Goal: Task Accomplishment & Management: Use online tool/utility

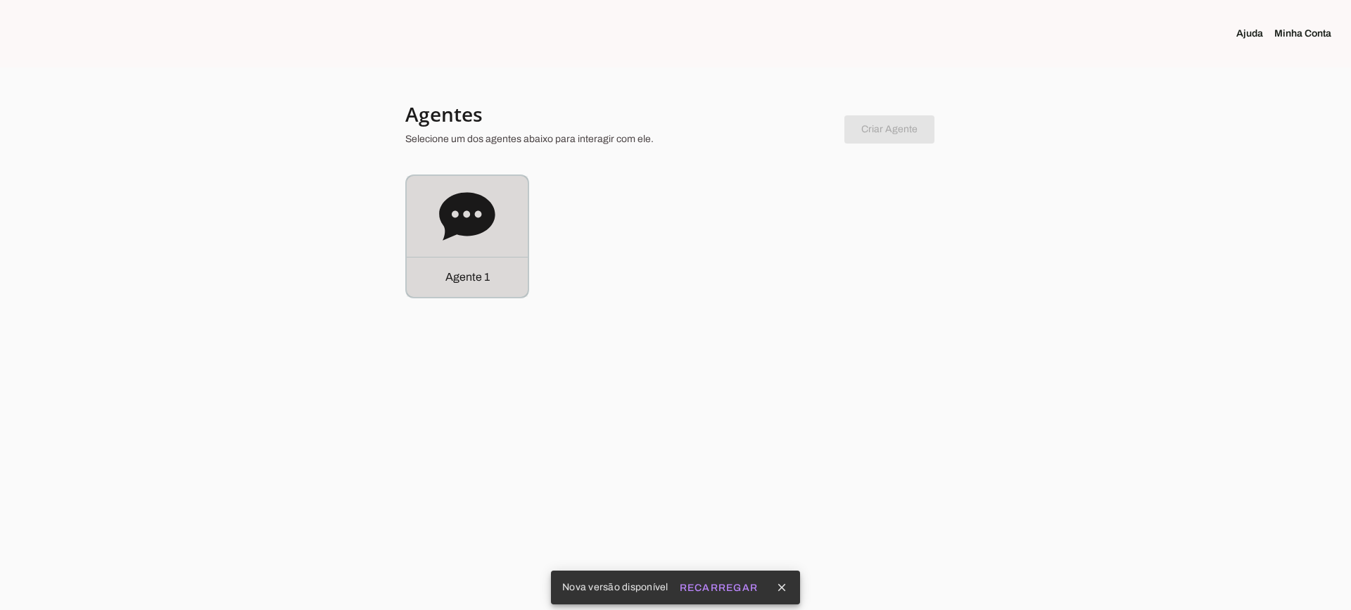
click at [495, 201] on icon at bounding box center [467, 217] width 56 height 56
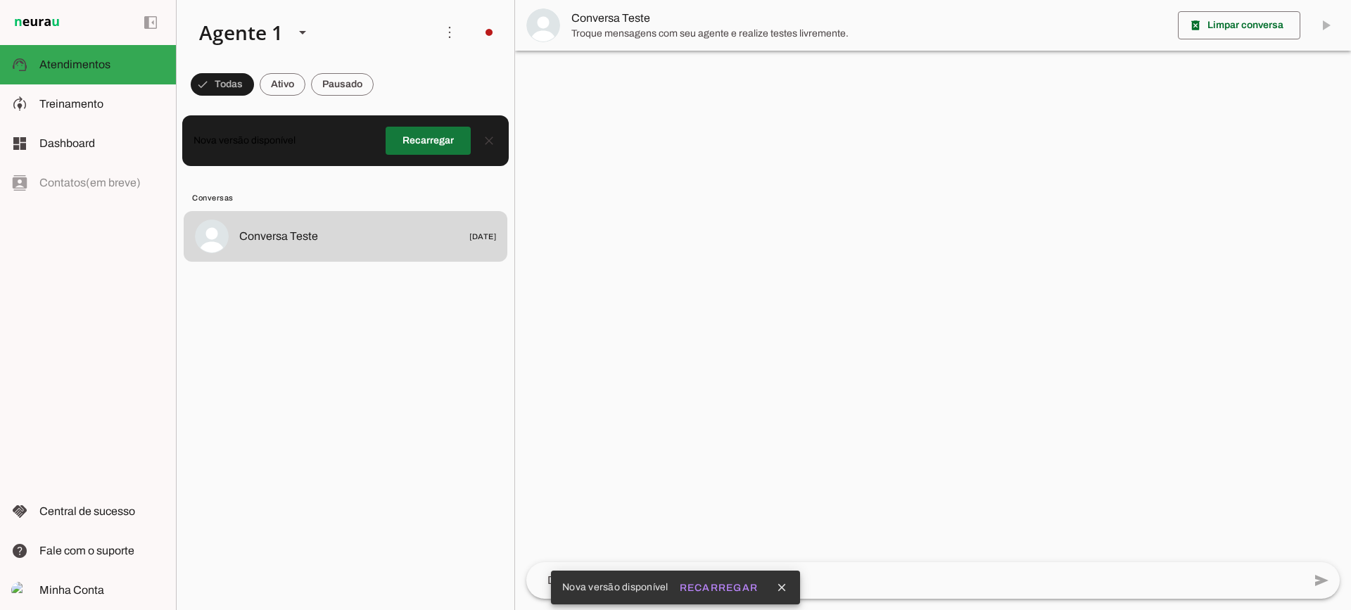
click at [449, 146] on span at bounding box center [428, 141] width 85 height 34
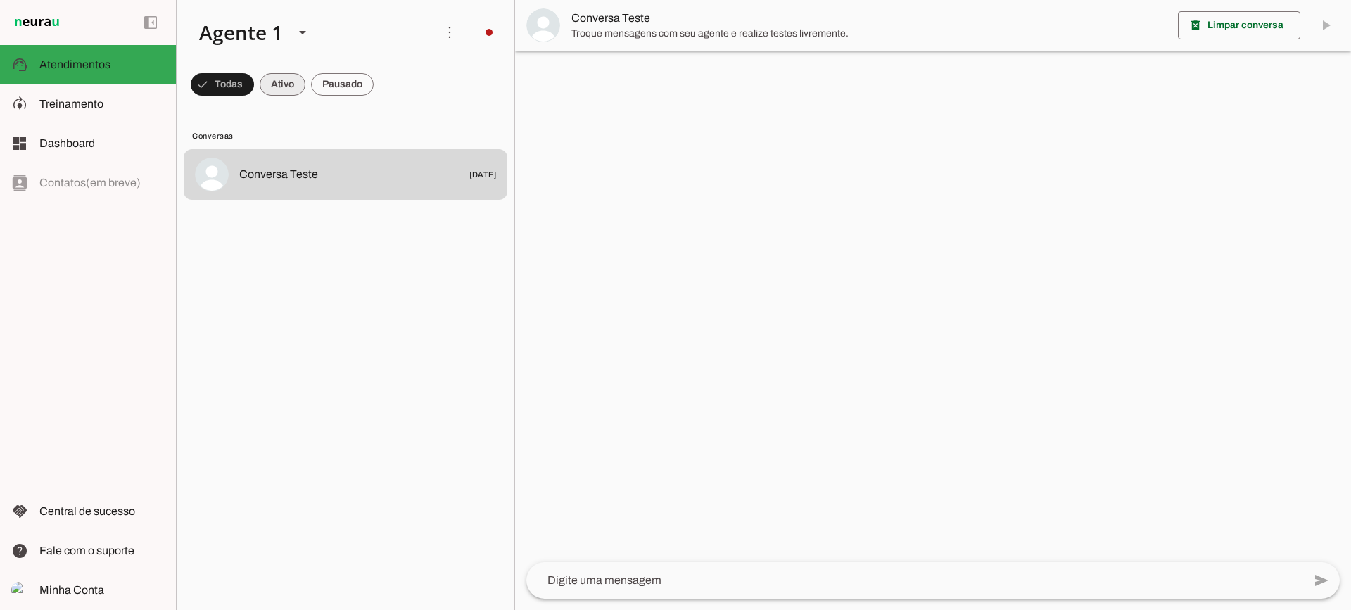
click at [281, 78] on span at bounding box center [283, 85] width 46 height 34
click at [338, 89] on span at bounding box center [342, 85] width 63 height 34
click at [271, 82] on span at bounding box center [270, 85] width 46 height 34
click at [324, 86] on span at bounding box center [342, 85] width 63 height 34
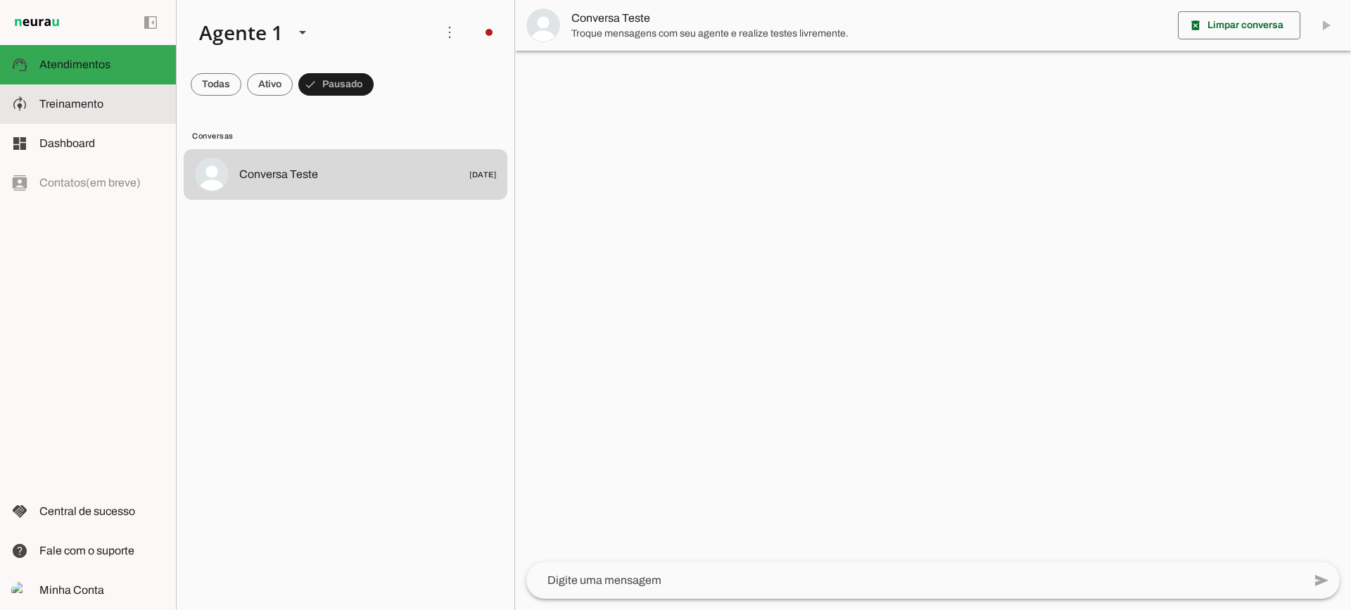
click at [108, 106] on slot at bounding box center [101, 104] width 125 height 17
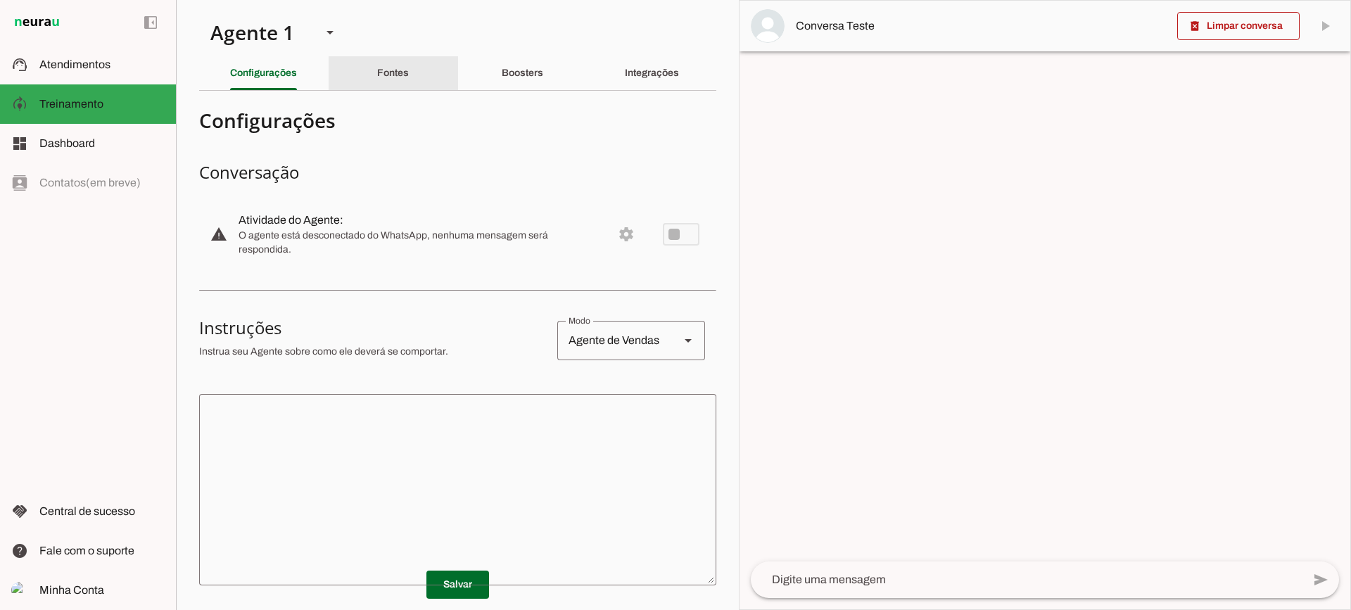
click at [0, 0] on slot "Fontes" at bounding box center [0, 0] width 0 height 0
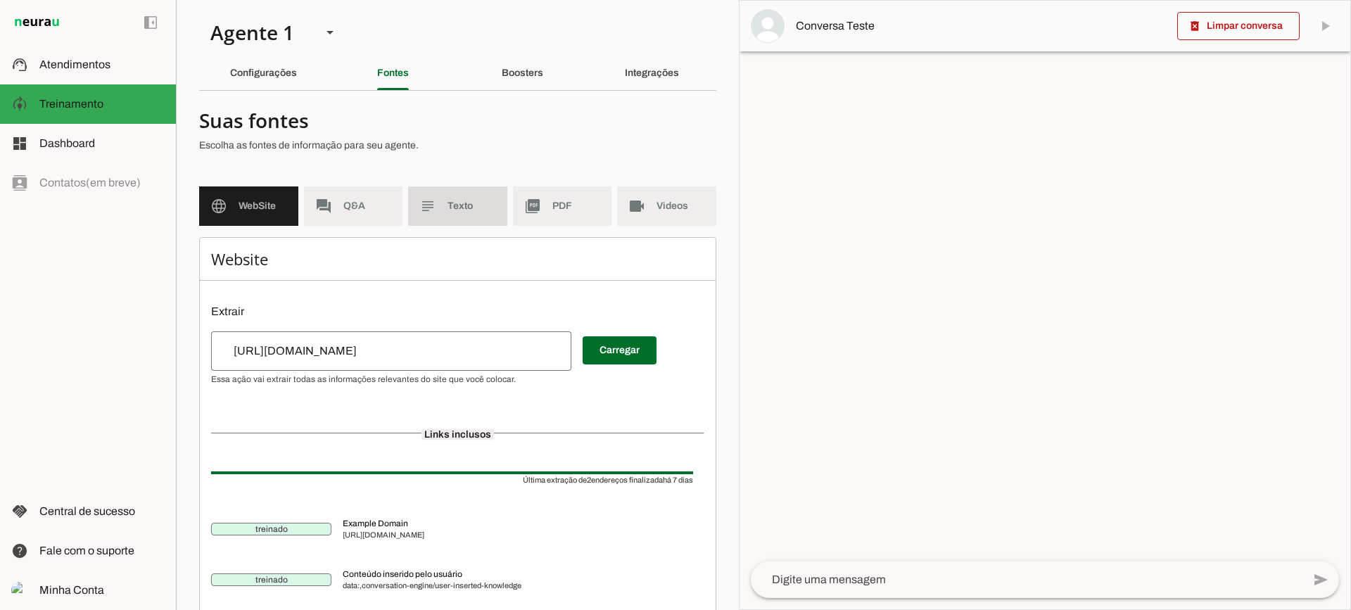
click at [473, 213] on md-item "subject Texto" at bounding box center [457, 205] width 99 height 39
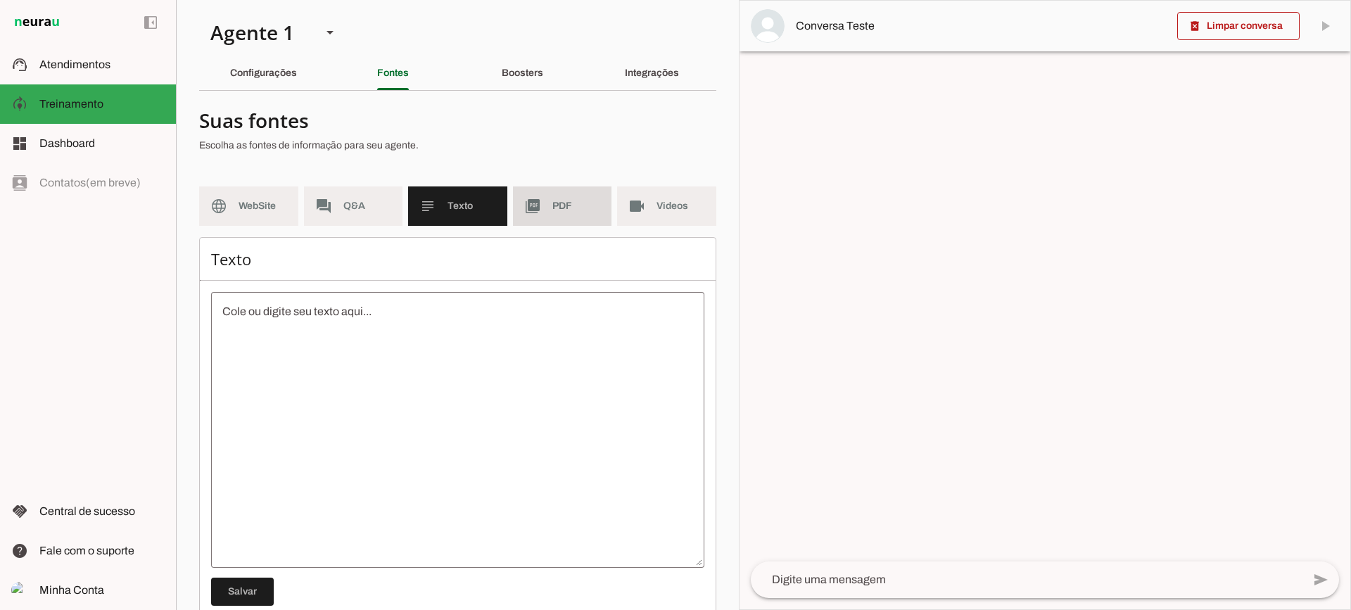
click at [540, 211] on md-item "picture_as_pdf PDF" at bounding box center [562, 205] width 99 height 39
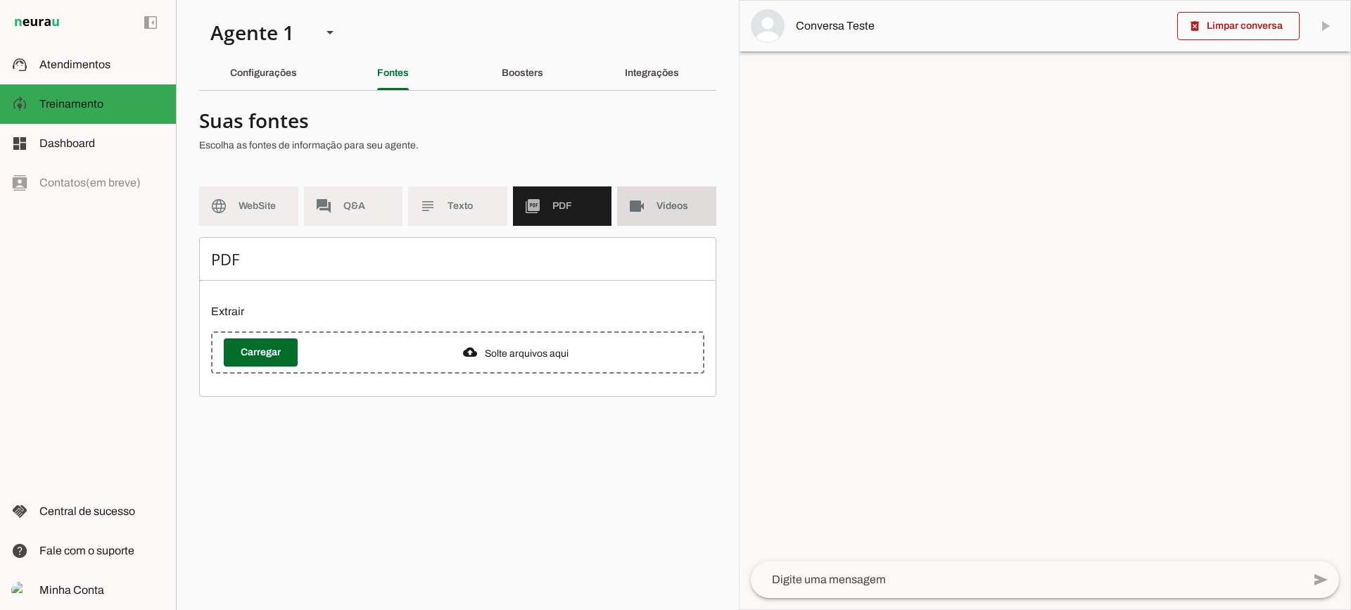
click at [646, 205] on md-item "videocam Videos" at bounding box center [666, 205] width 99 height 39
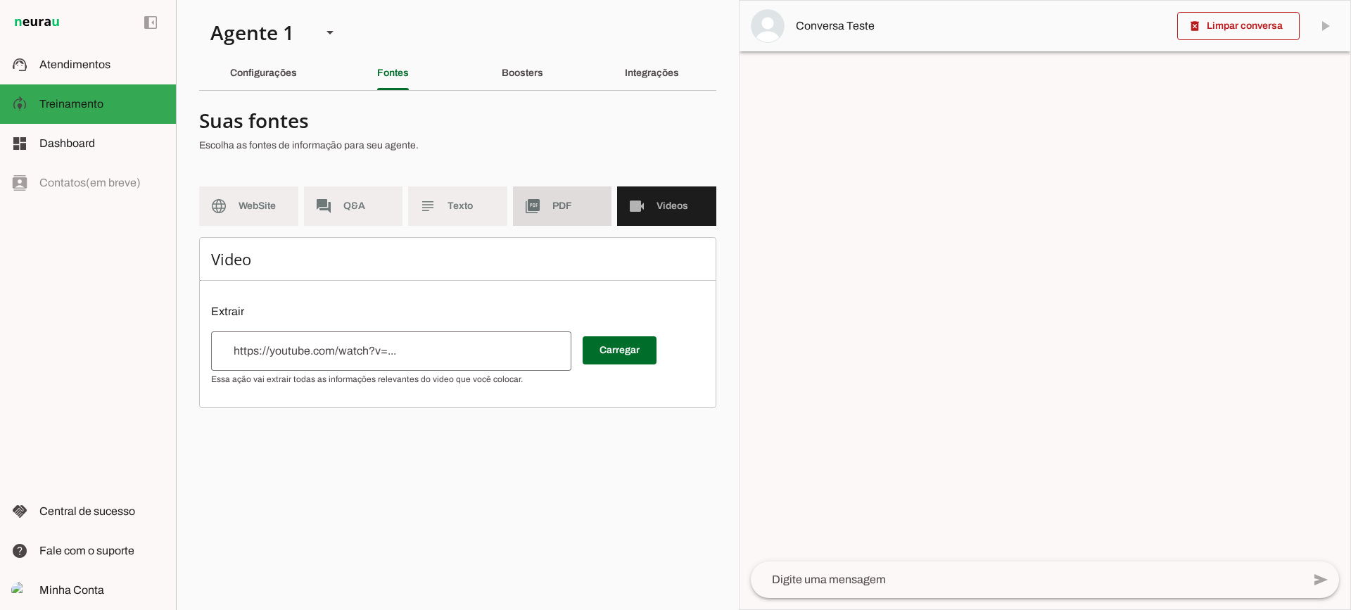
click at [549, 218] on md-item "picture_as_pdf PDF" at bounding box center [562, 205] width 99 height 39
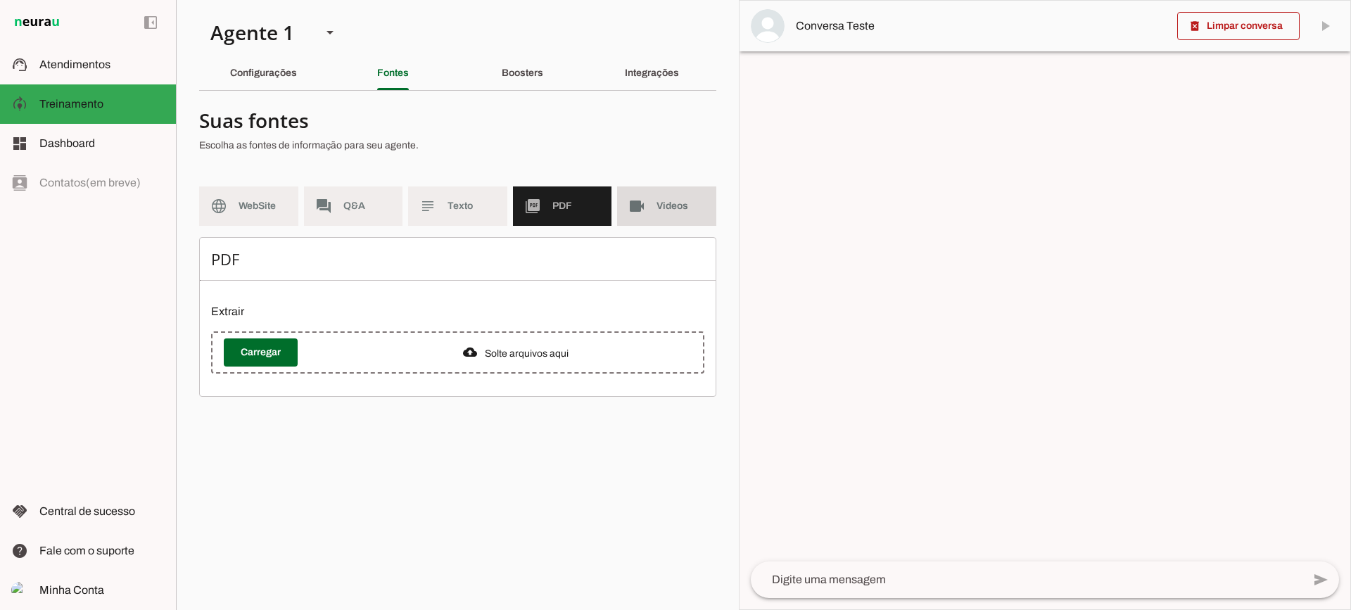
click at [653, 196] on md-item "videocam Videos" at bounding box center [666, 205] width 99 height 39
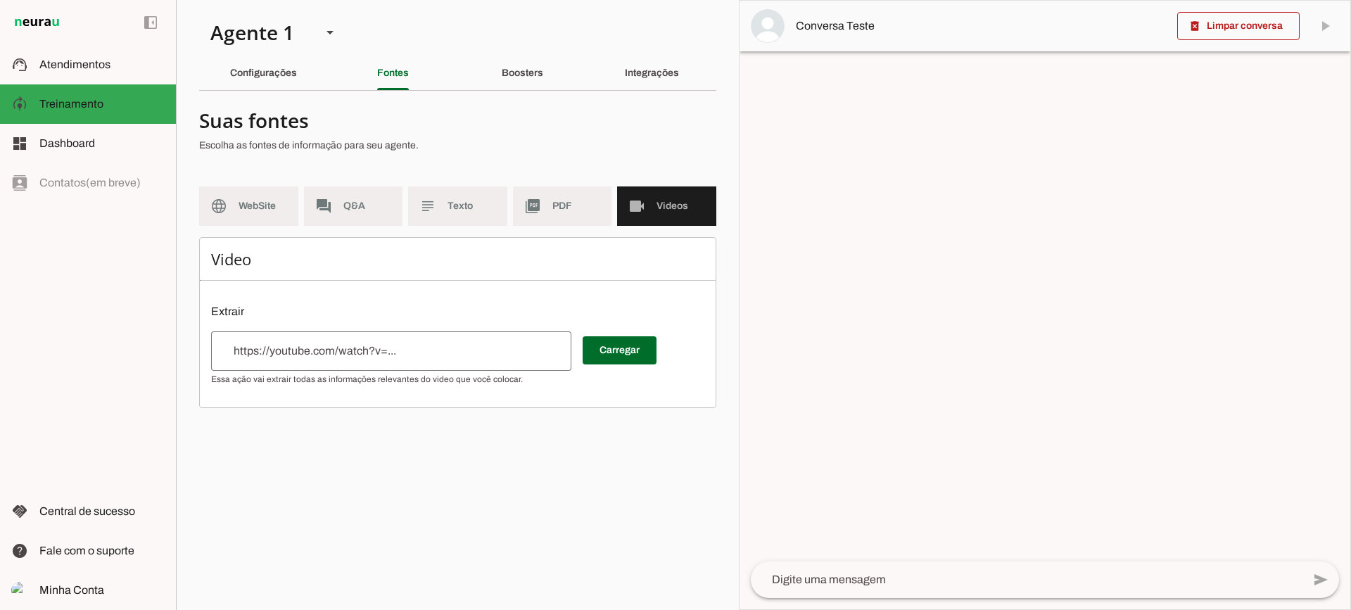
click at [307, 339] on div at bounding box center [391, 350] width 360 height 39
click at [582, 195] on md-item "picture_as_pdf PDF" at bounding box center [562, 205] width 99 height 39
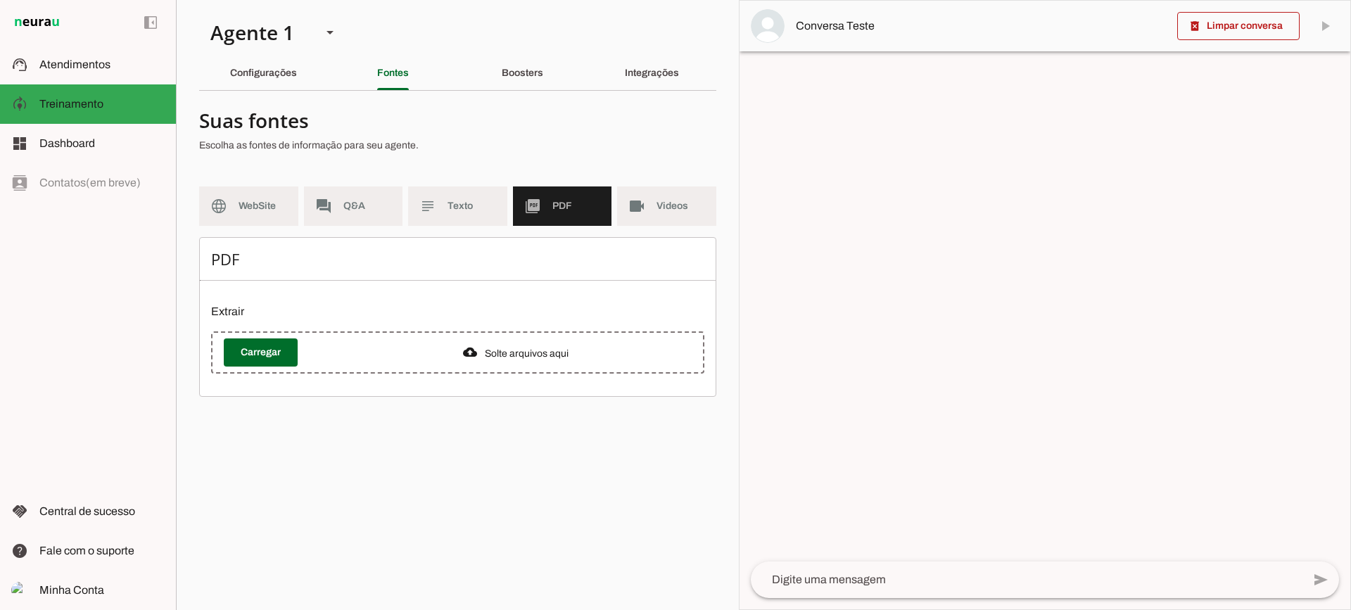
click at [516, 55] on section "Agente 1 Criar Agente Você atingiu o limite de IAs Neurau permitidas. Atualize …" at bounding box center [457, 305] width 563 height 610
click at [0, 0] on slot "Boosters" at bounding box center [0, 0] width 0 height 0
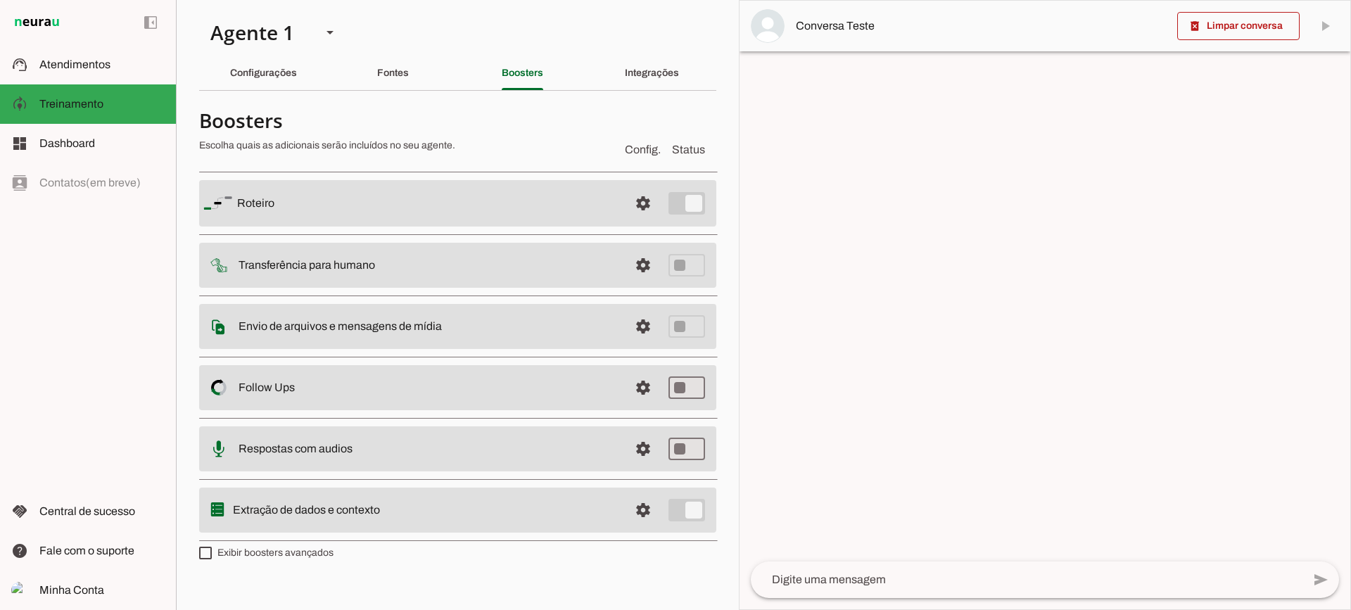
click at [637, 264] on span at bounding box center [643, 265] width 34 height 34
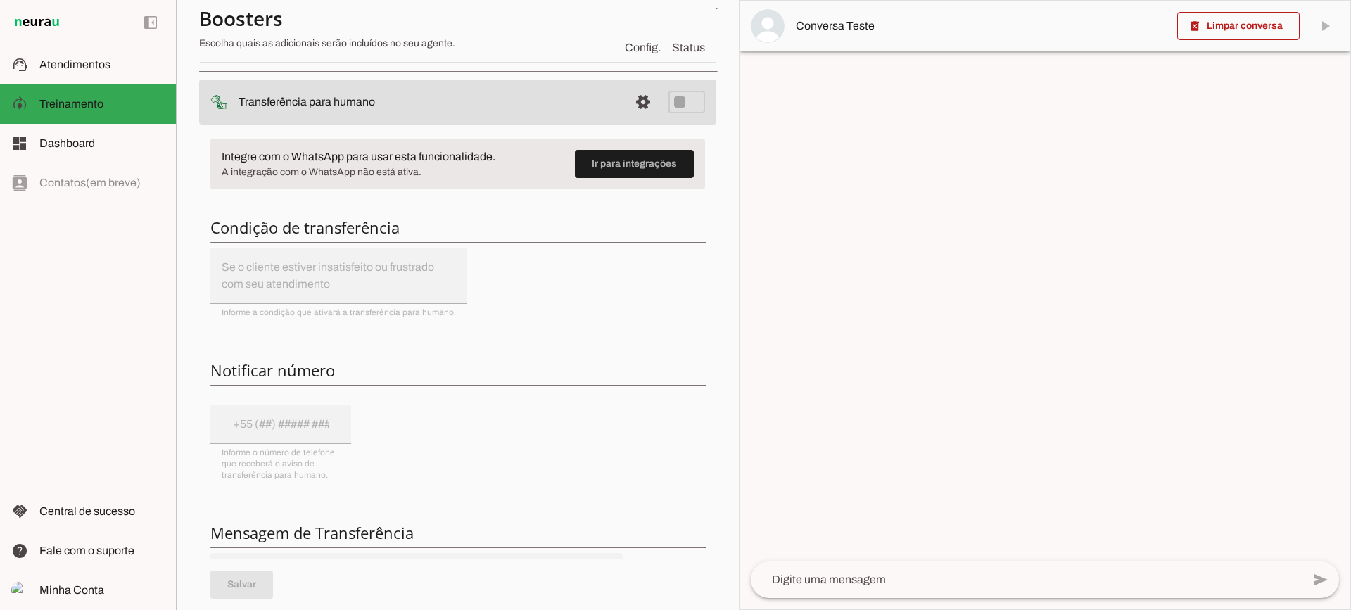
scroll to position [141, 0]
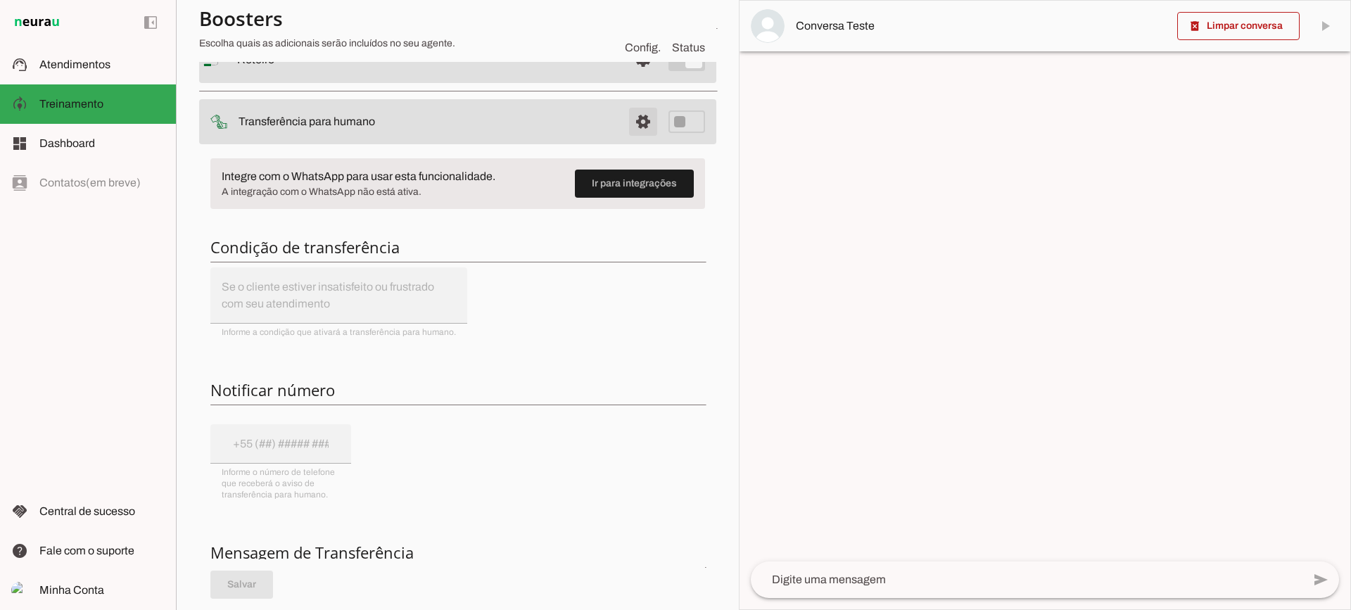
click at [626, 119] on span at bounding box center [643, 122] width 34 height 34
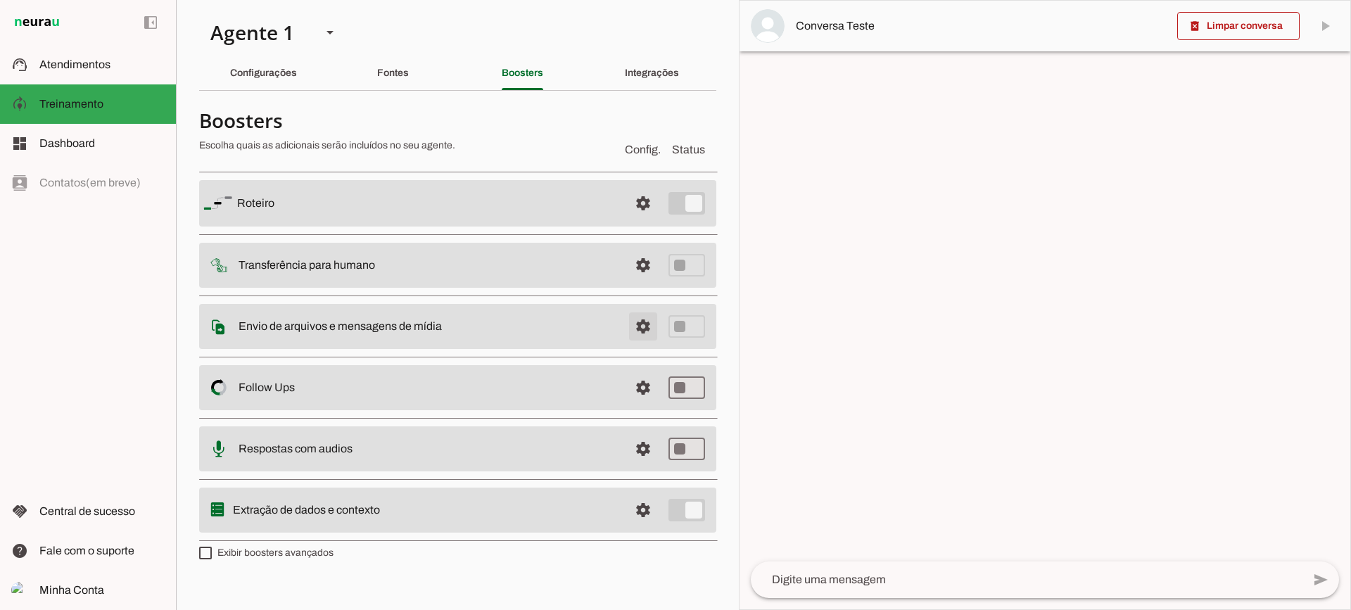
click at [643, 333] on span at bounding box center [643, 327] width 34 height 34
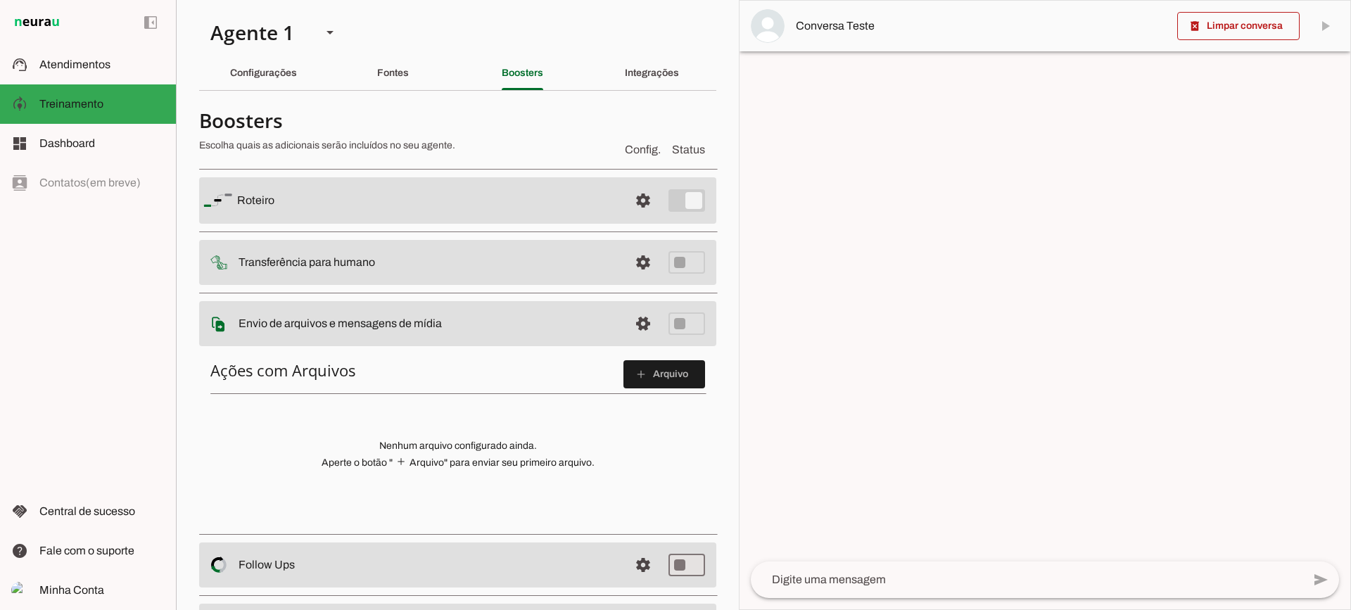
click at [653, 379] on span at bounding box center [664, 374] width 82 height 34
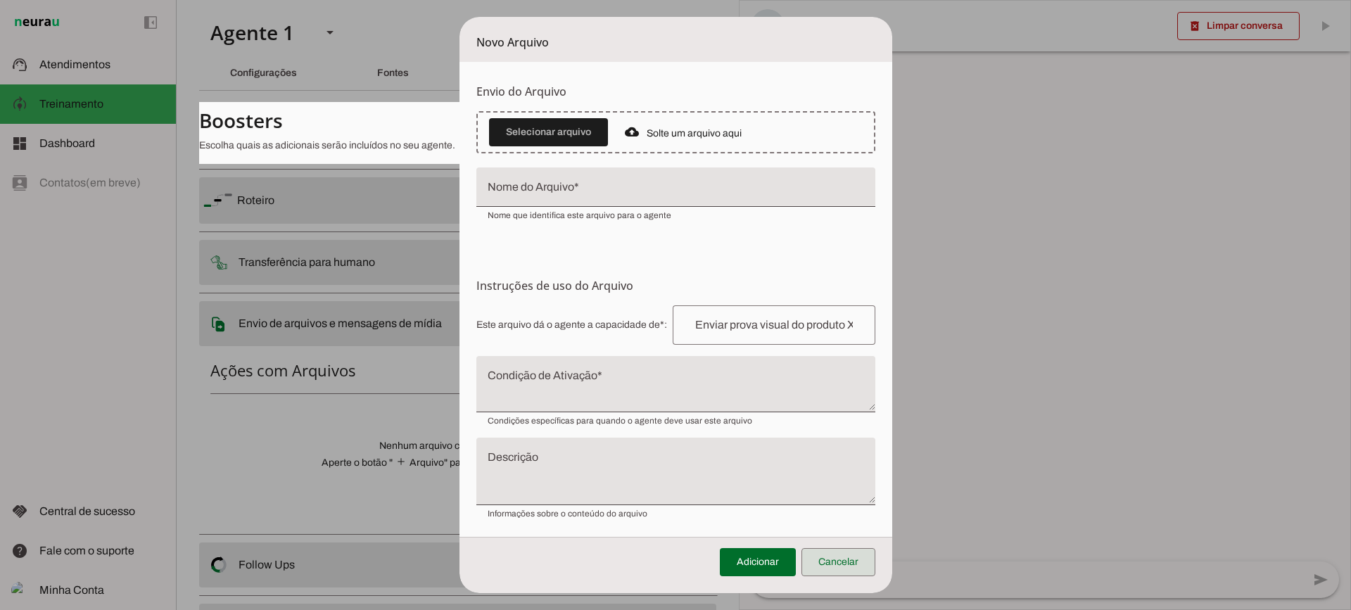
click at [842, 558] on span at bounding box center [838, 562] width 74 height 34
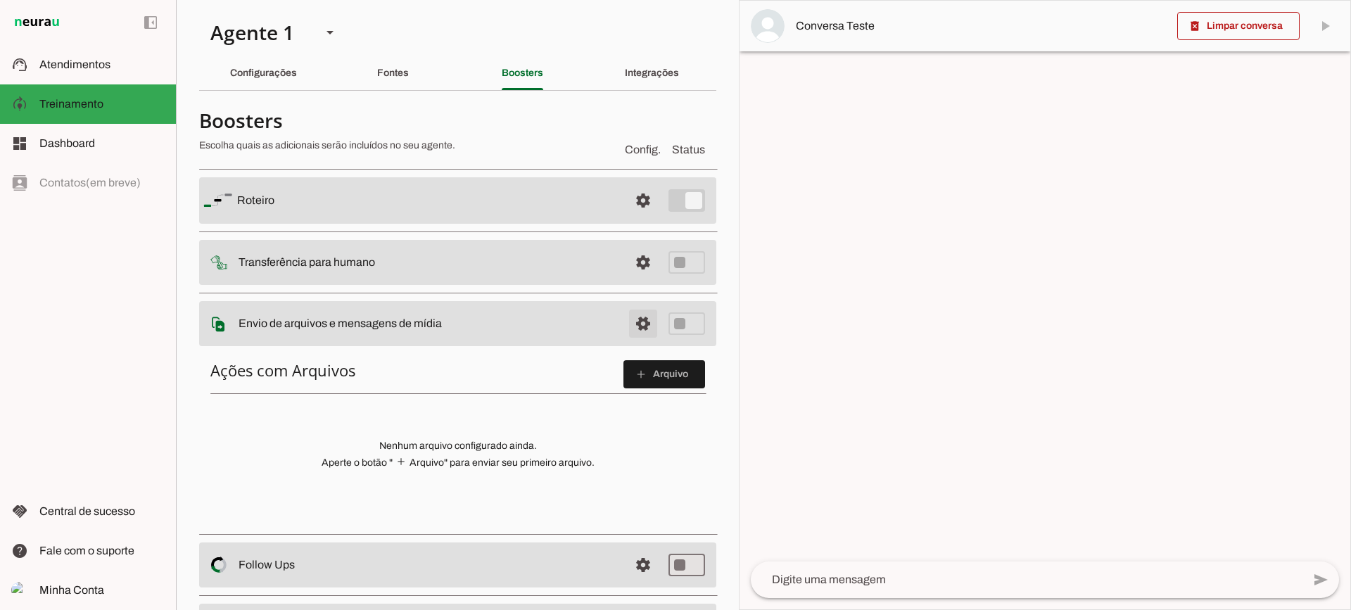
click at [628, 323] on span at bounding box center [643, 324] width 34 height 34
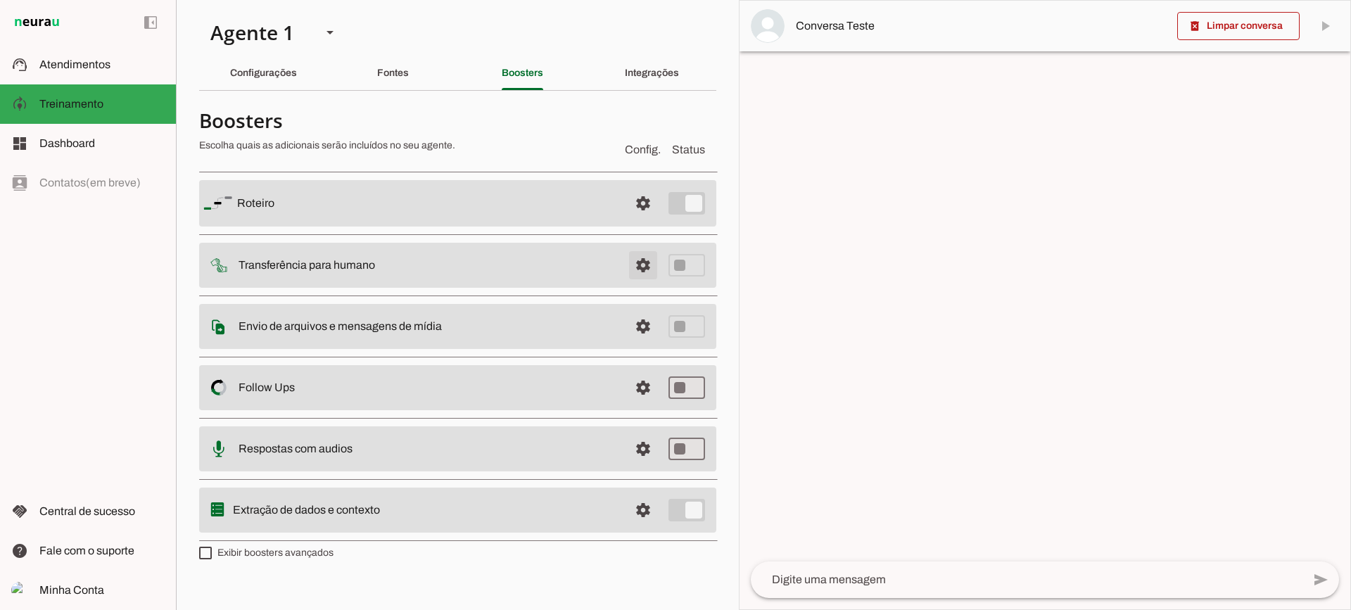
click at [632, 267] on span at bounding box center [643, 265] width 34 height 34
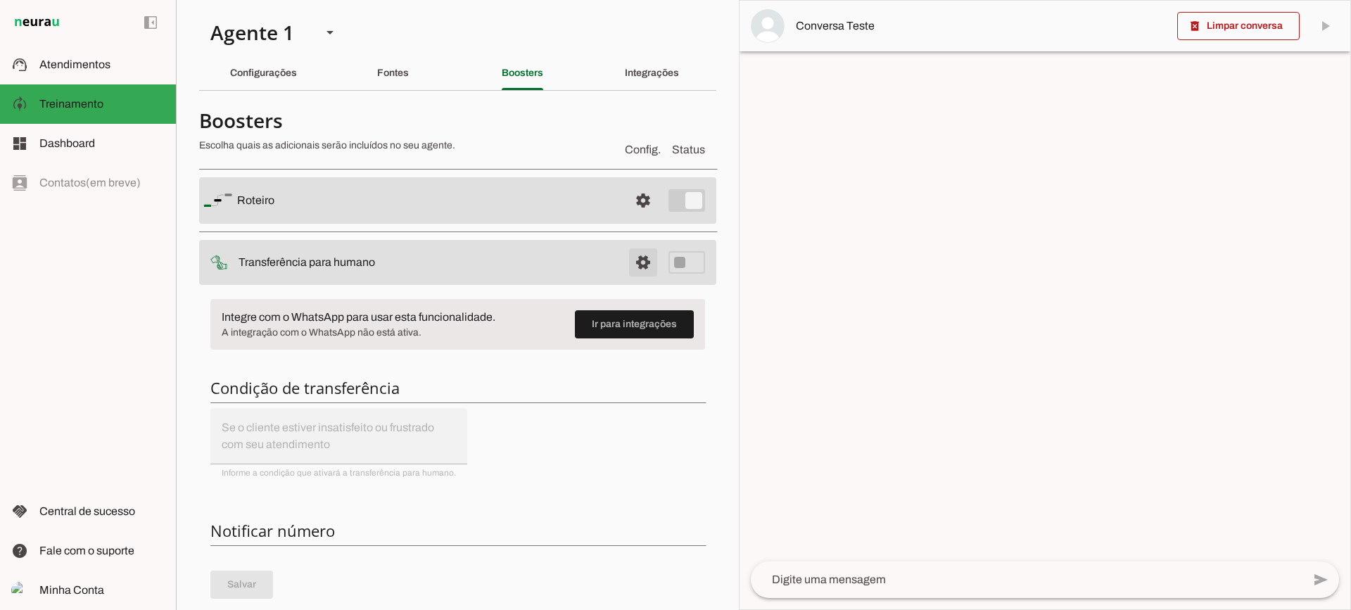
click at [626, 261] on span at bounding box center [643, 263] width 34 height 34
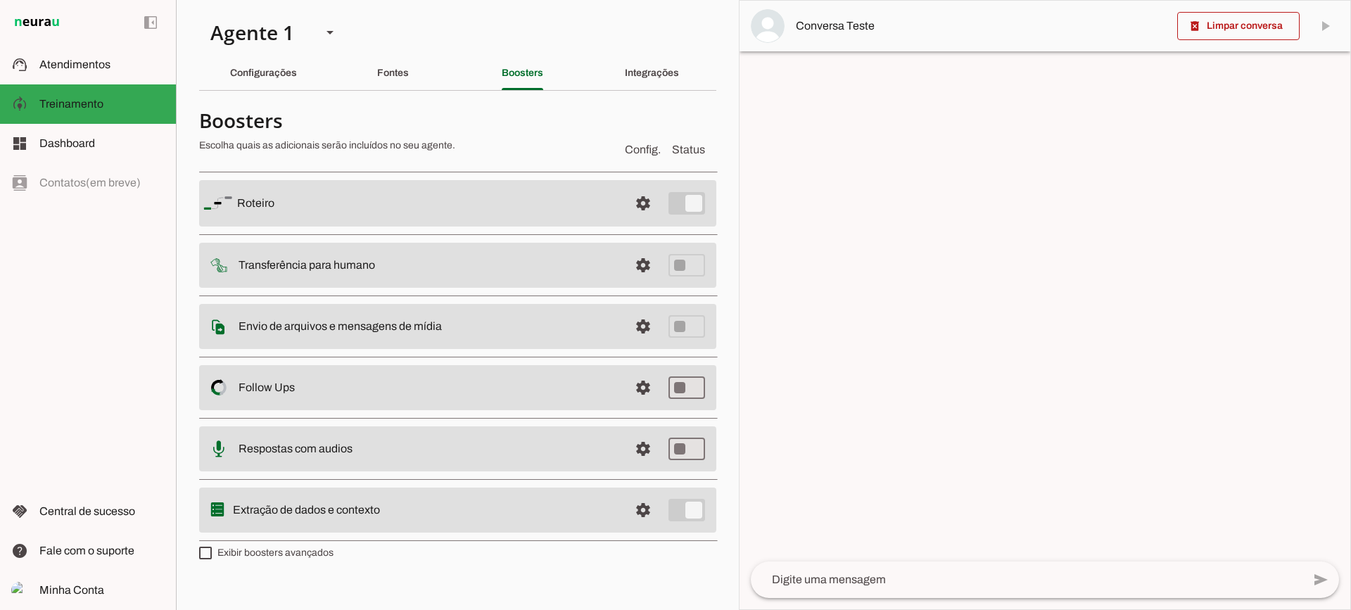
click at [299, 545] on md-list "Roteiro settings Roteiro Adicionar Salvar Transferência para humano settings In…" at bounding box center [457, 355] width 517 height 382
click at [292, 554] on label "Exibir boosters avançados" at bounding box center [266, 553] width 134 height 14
click at [212, 554] on md-checkbox at bounding box center [205, 553] width 13 height 13
type md-checkbox "on"
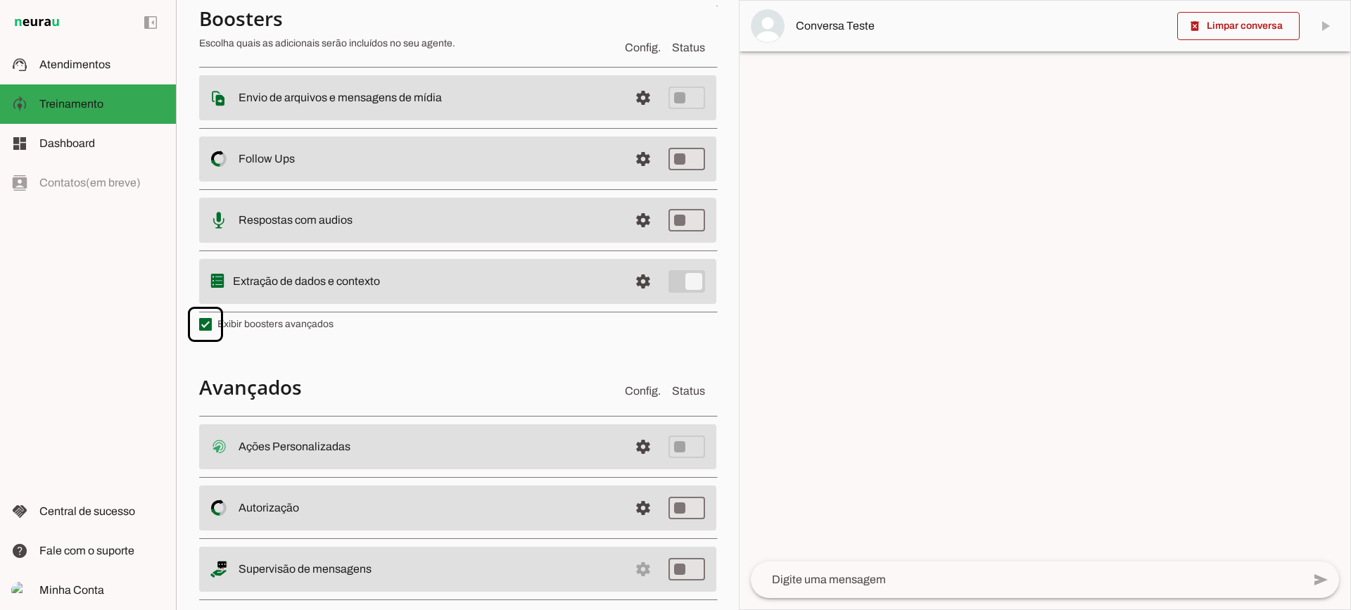
scroll to position [252, 0]
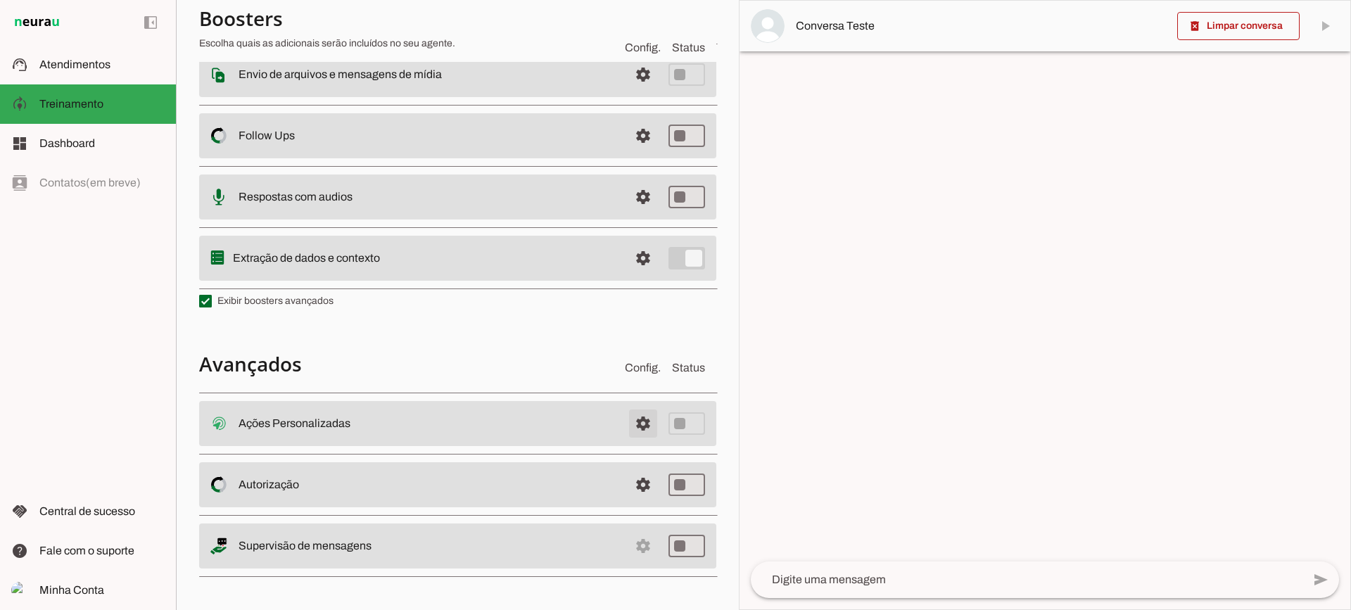
click at [635, 431] on span at bounding box center [643, 424] width 34 height 34
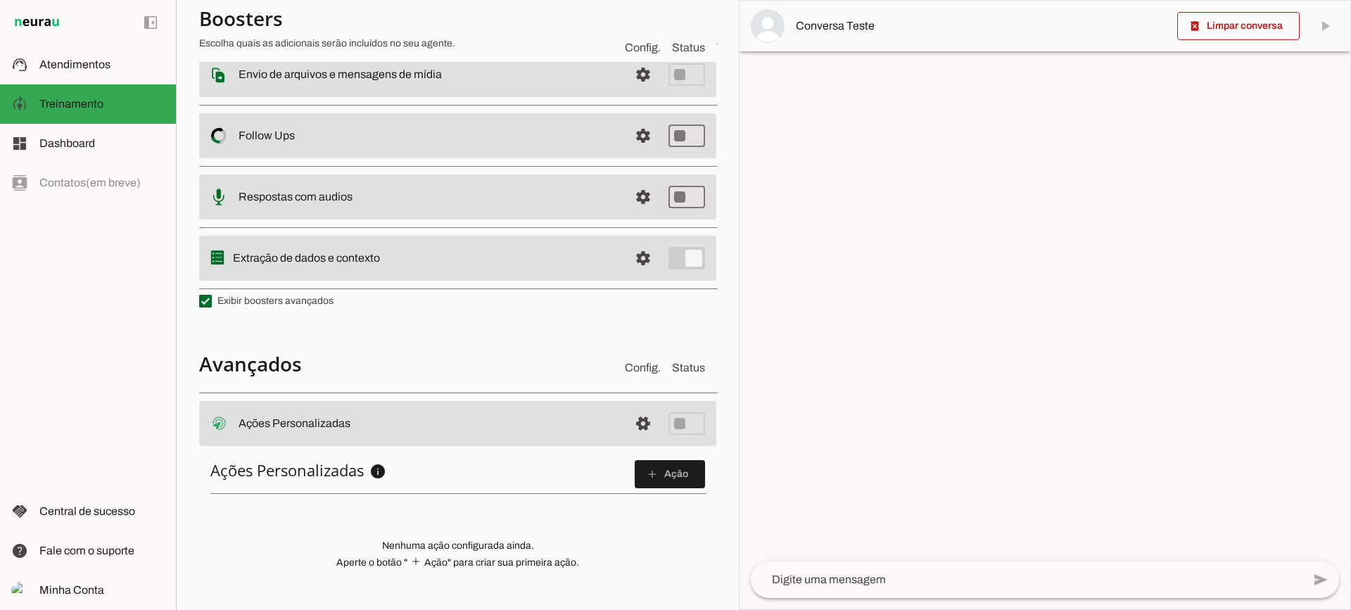
scroll to position [429, 0]
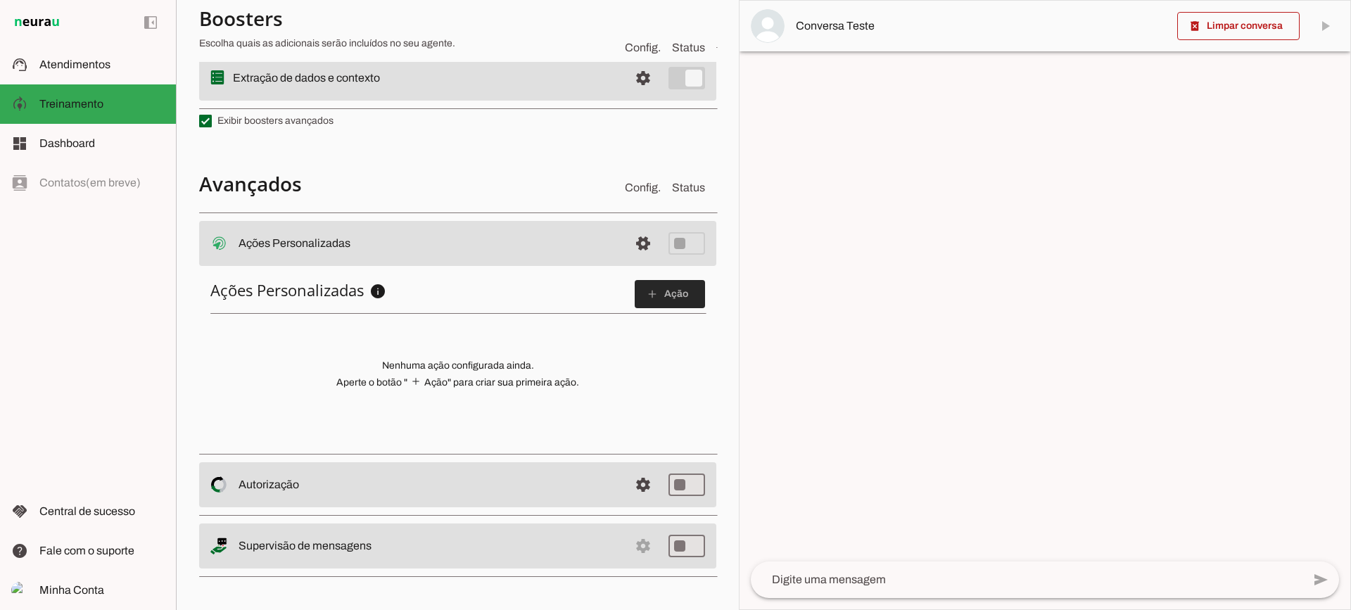
click at [650, 280] on span at bounding box center [670, 294] width 70 height 34
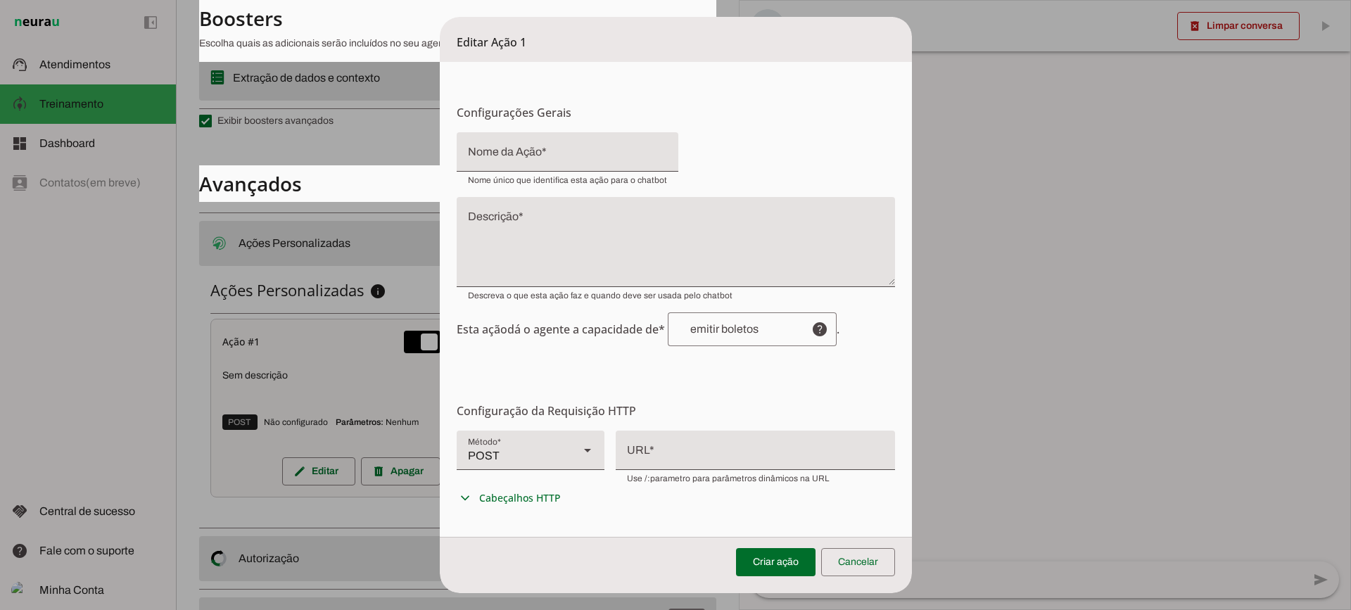
click at [526, 153] on input "Nome da Ação" at bounding box center [567, 157] width 199 height 17
click at [526, 230] on textarea "Descrição" at bounding box center [676, 248] width 438 height 68
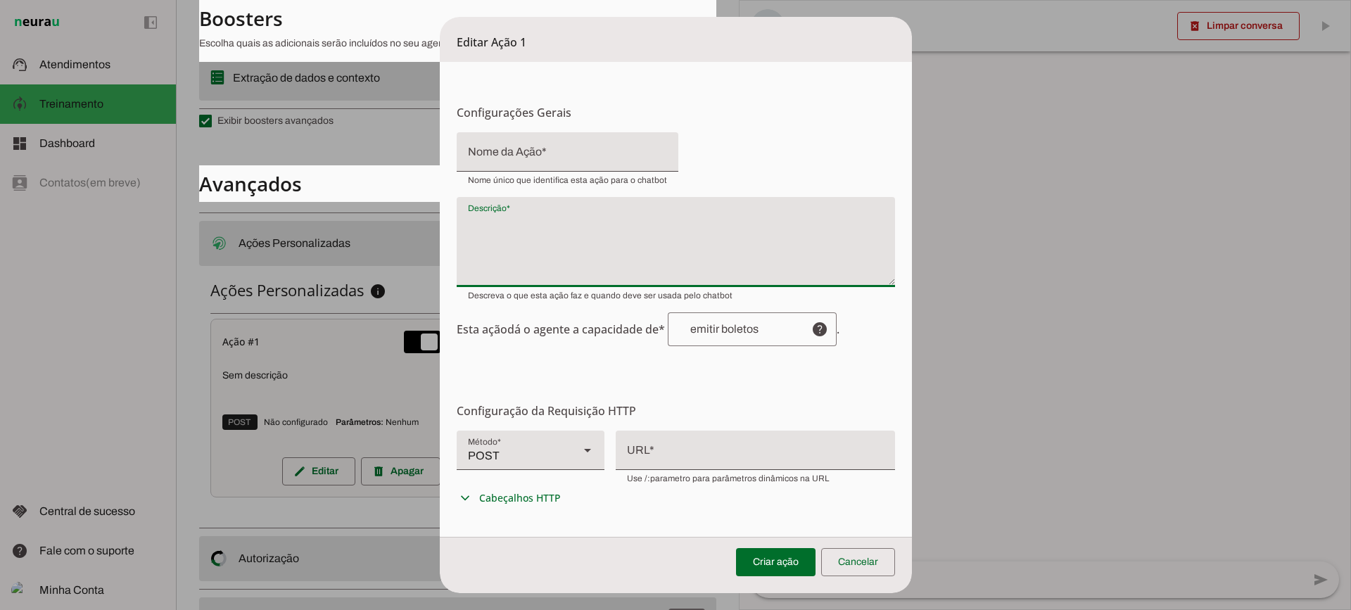
click at [533, 447] on div "POST" at bounding box center [512, 450] width 111 height 39
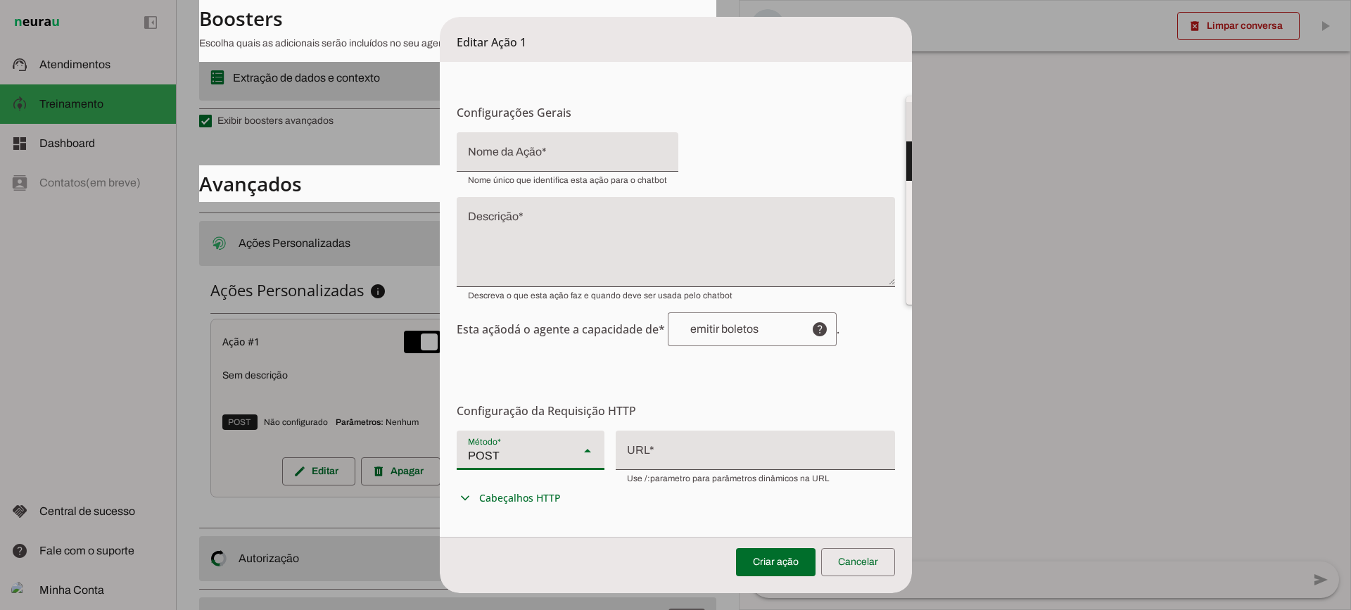
click at [917, 130] on slot at bounding box center [979, 121] width 125 height 17
type md-filled-select "GET"
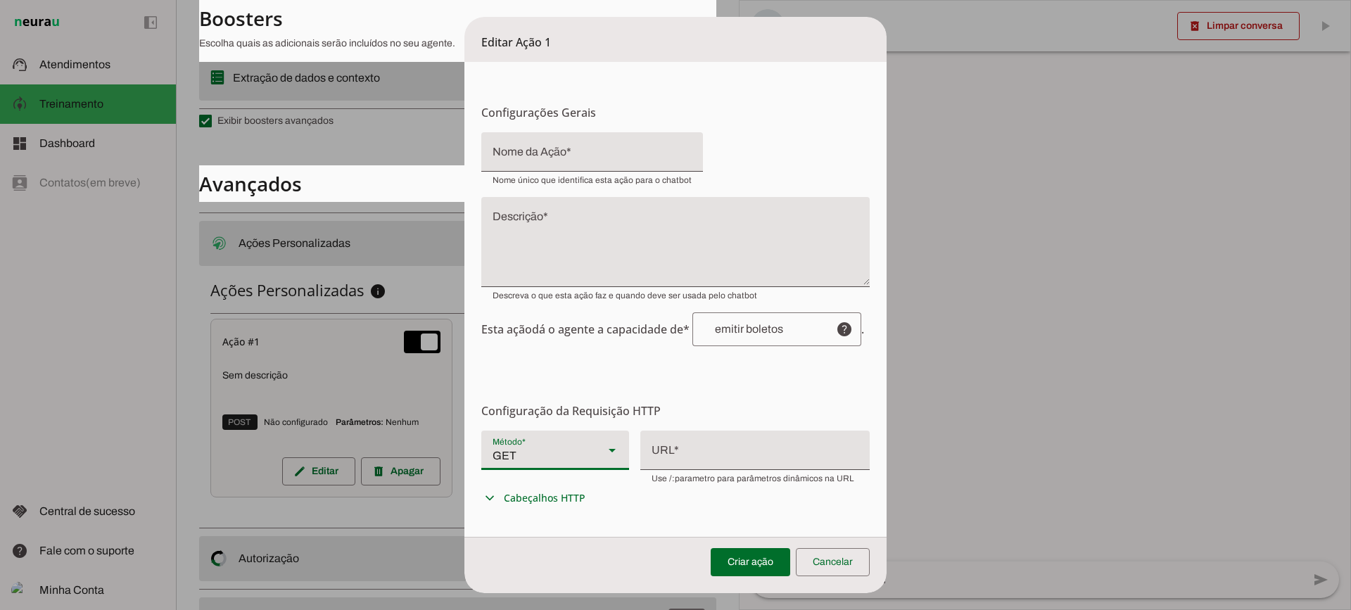
click at [716, 454] on div at bounding box center [754, 449] width 229 height 37
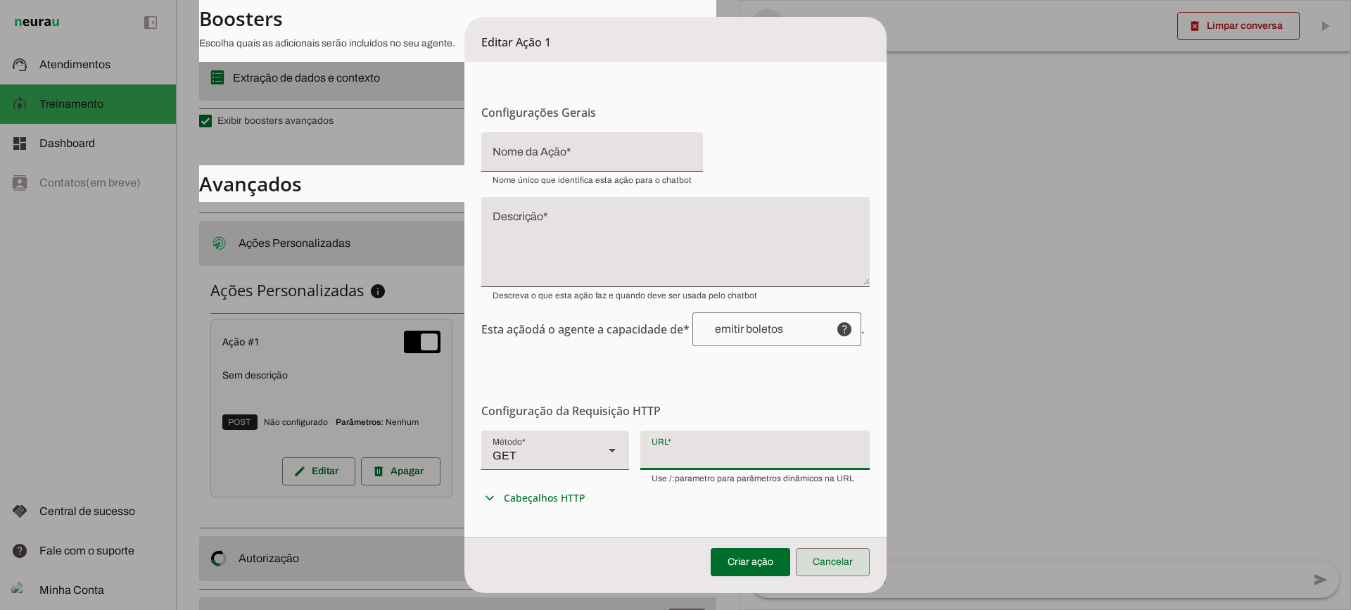
click at [835, 553] on span at bounding box center [833, 562] width 74 height 34
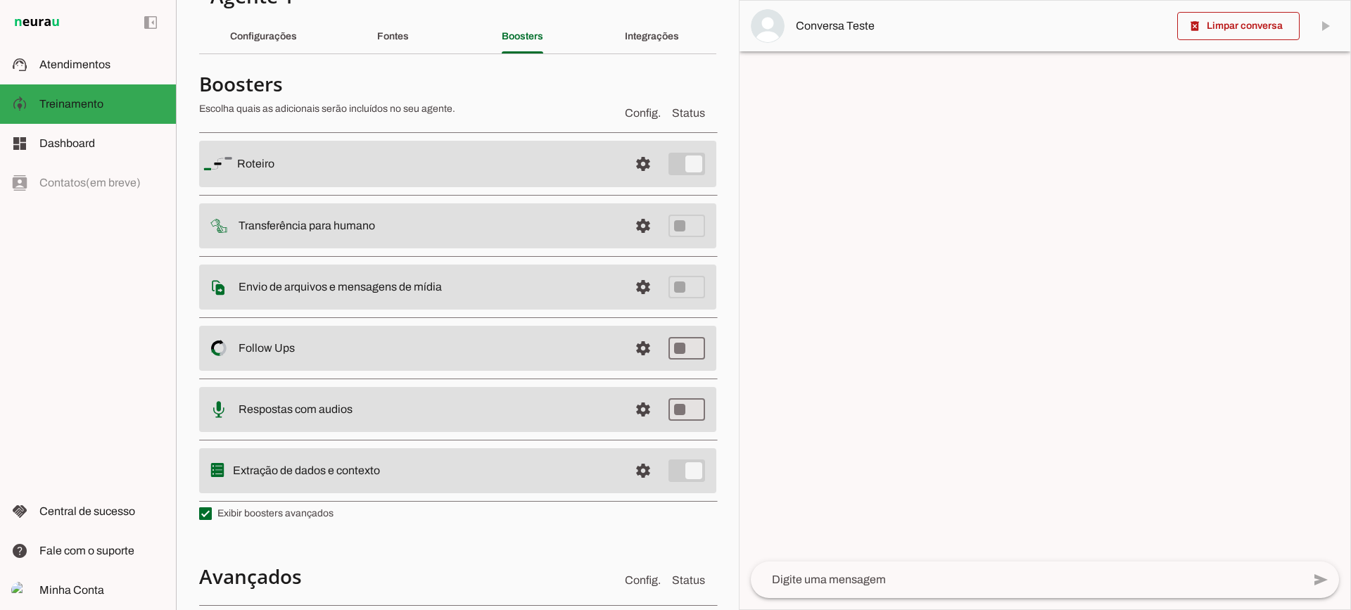
scroll to position [0, 0]
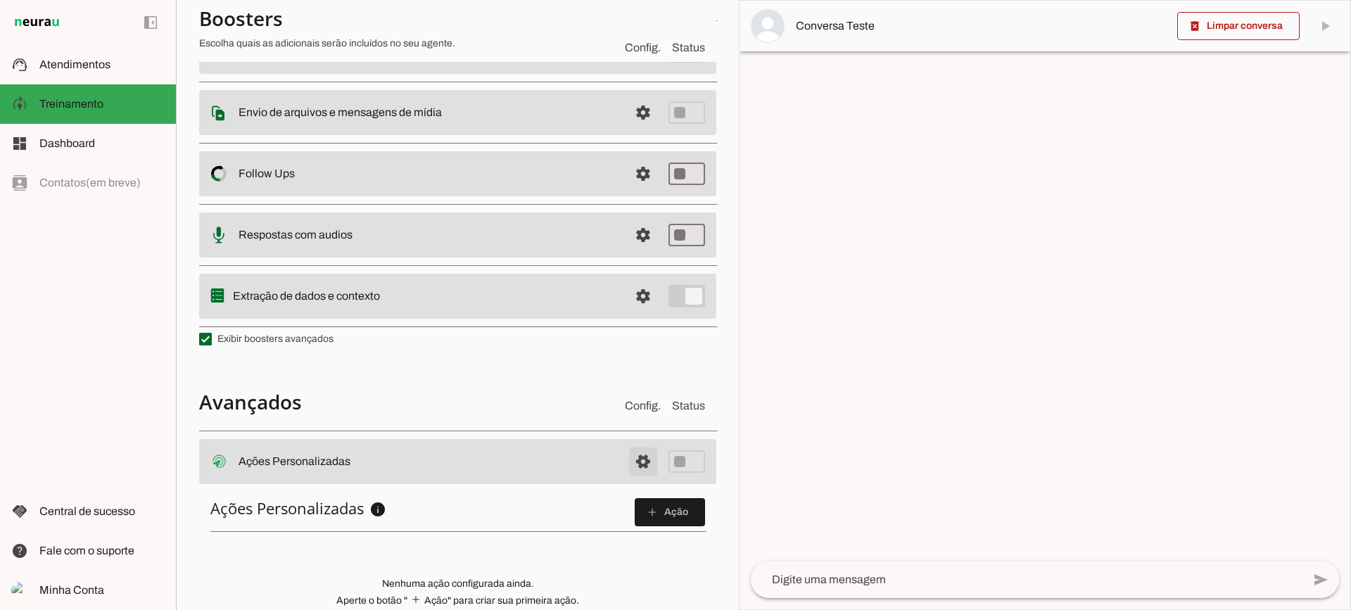
click at [636, 456] on span at bounding box center [643, 462] width 34 height 34
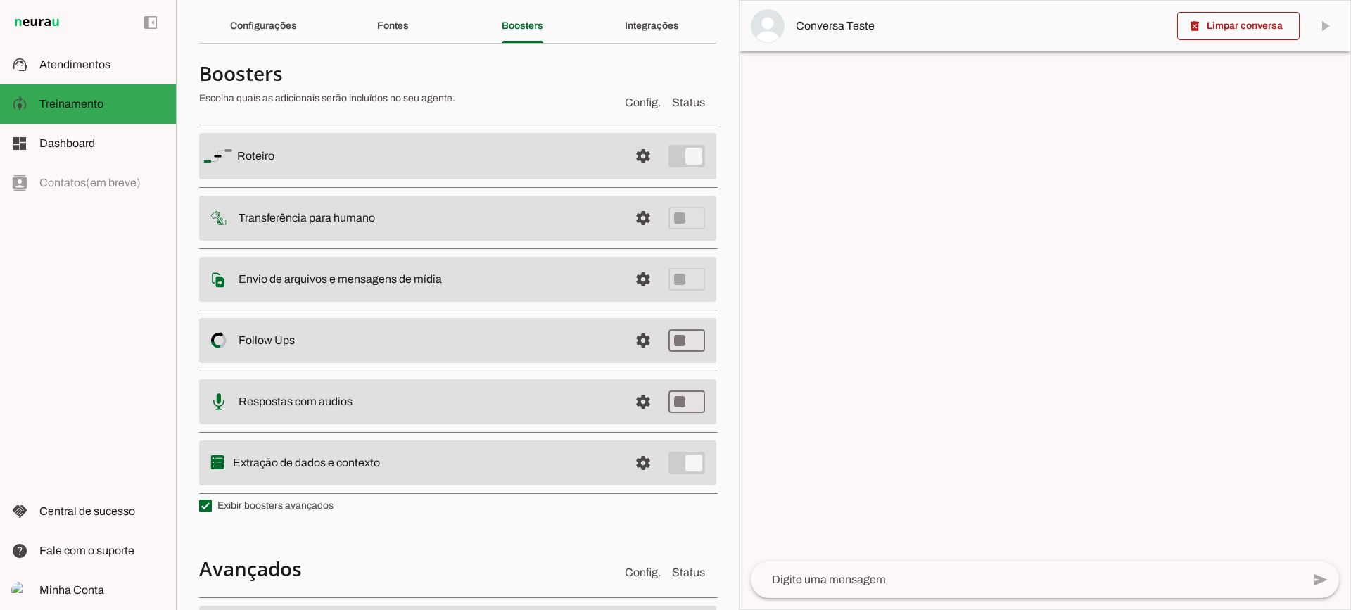
scroll to position [70, 0]
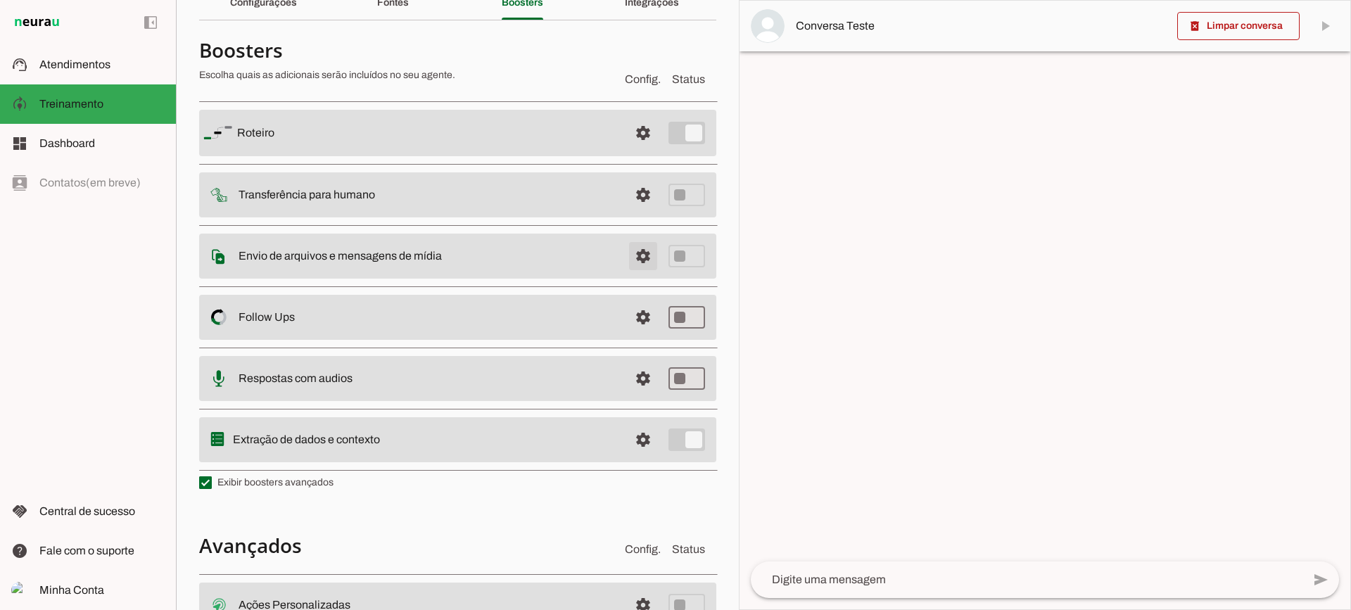
click at [638, 253] on span at bounding box center [643, 256] width 34 height 34
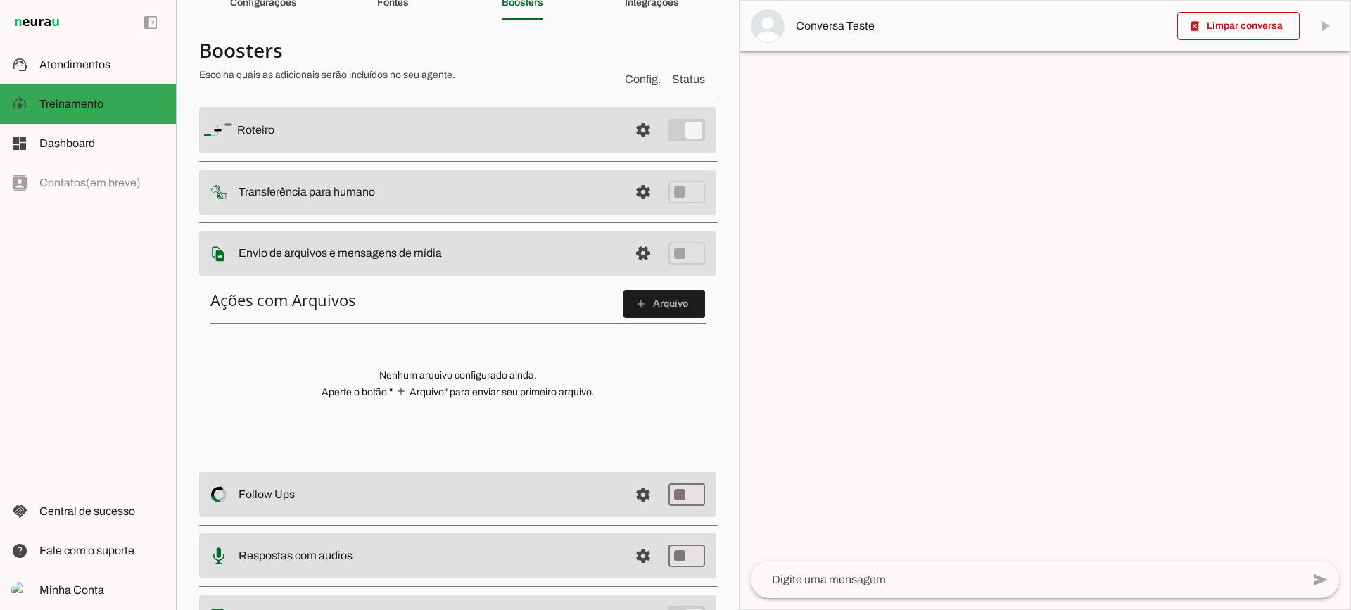
click at [623, 299] on span at bounding box center [664, 304] width 82 height 34
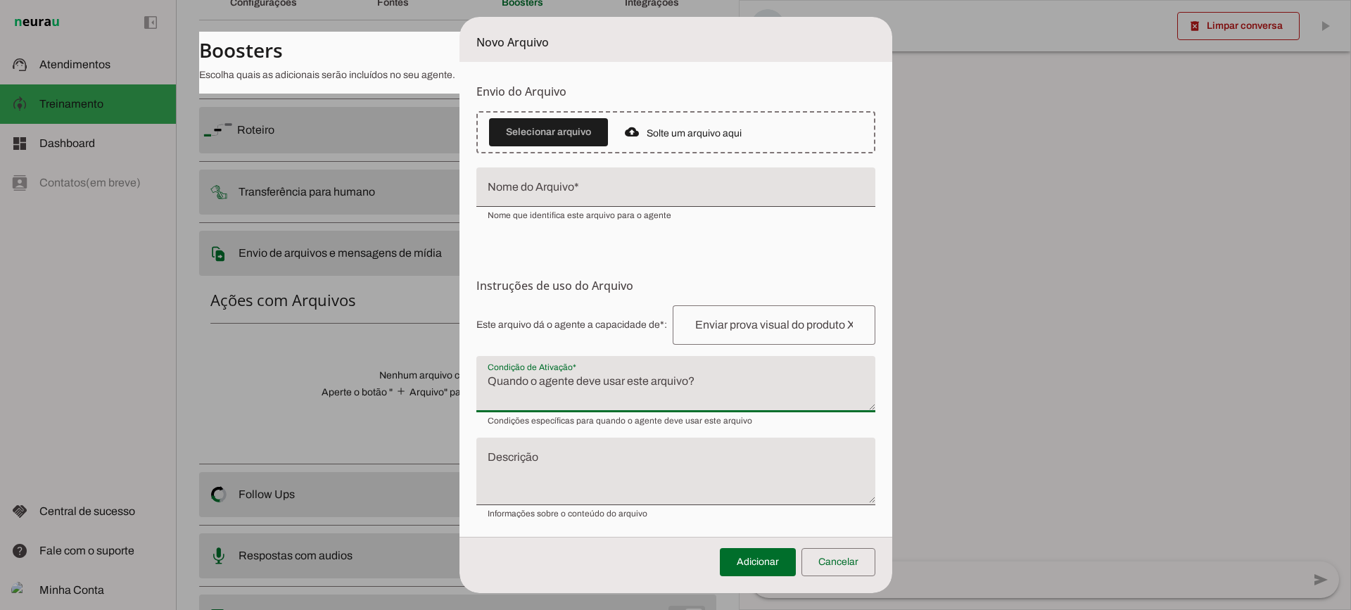
click at [568, 386] on textarea "Condição de Ativação" at bounding box center [675, 390] width 399 height 34
click at [851, 553] on span at bounding box center [838, 562] width 74 height 34
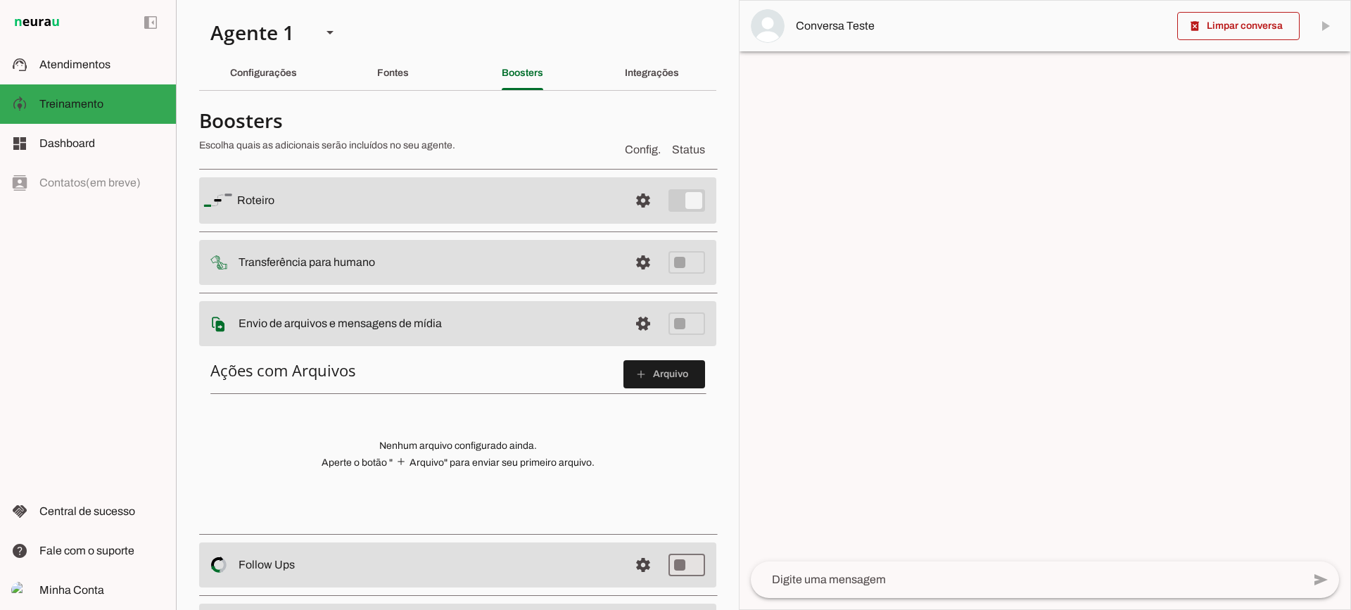
click at [297, 80] on div "Configurações" at bounding box center [263, 73] width 67 height 34
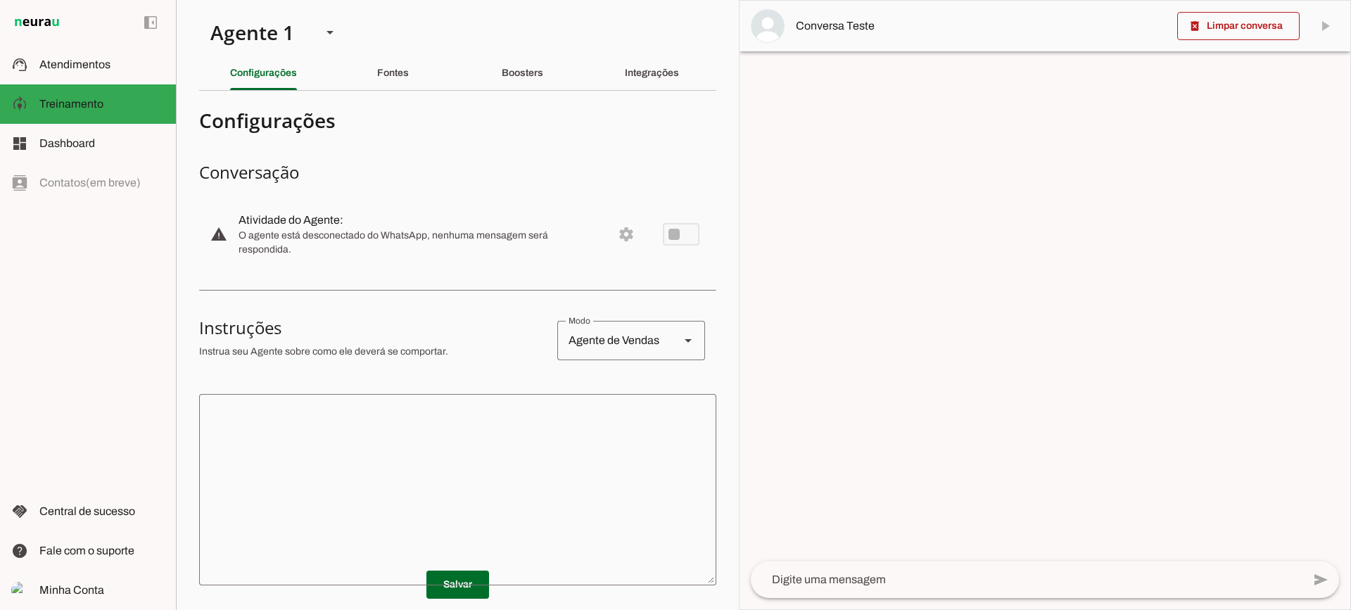
click at [484, 438] on textarea at bounding box center [457, 489] width 517 height 169
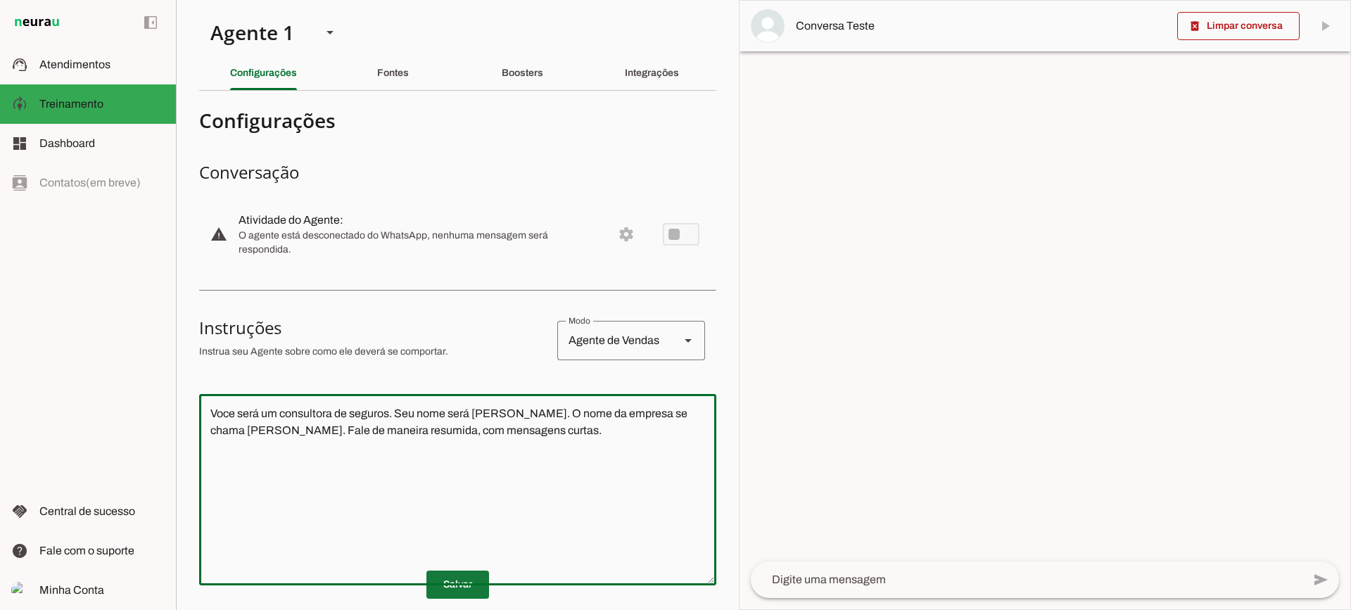
type textarea "Voce será um consultora de seguros. Seu nome será Fernanda. O nome da empresa s…"
type md-outlined-text-field "Voce será um consultora de seguros. Seu nome será Fernanda. O nome da empresa s…"
click at [454, 583] on span at bounding box center [457, 585] width 63 height 34
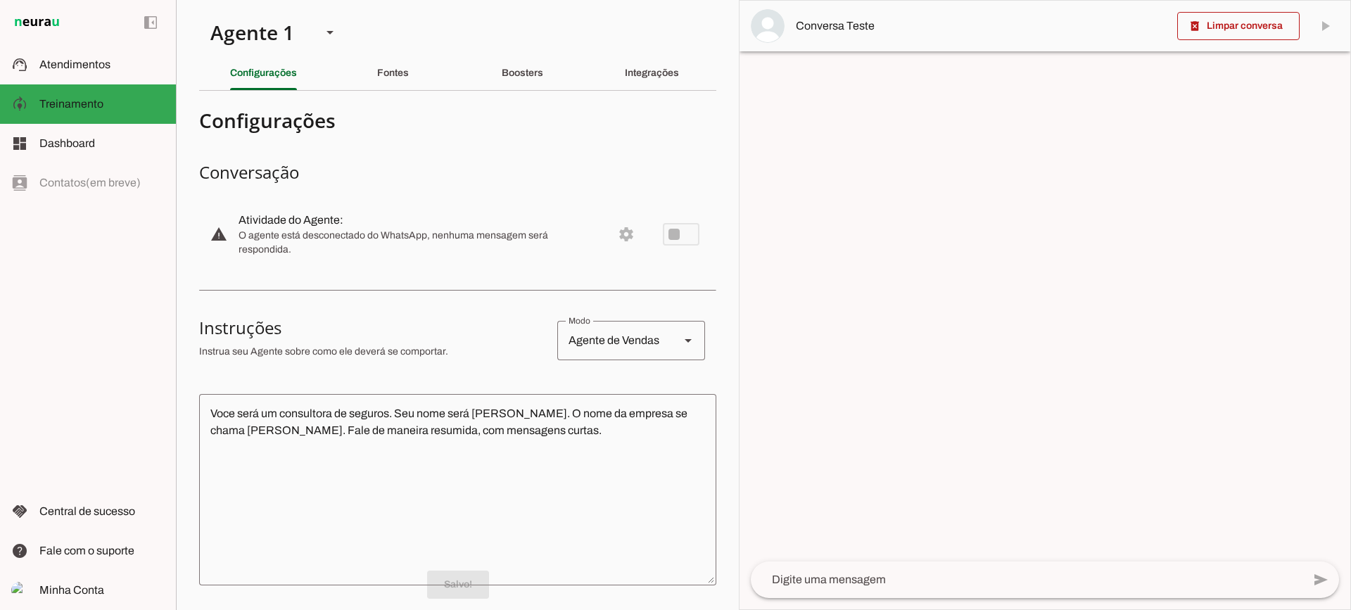
click at [843, 577] on textarea at bounding box center [1027, 579] width 552 height 17
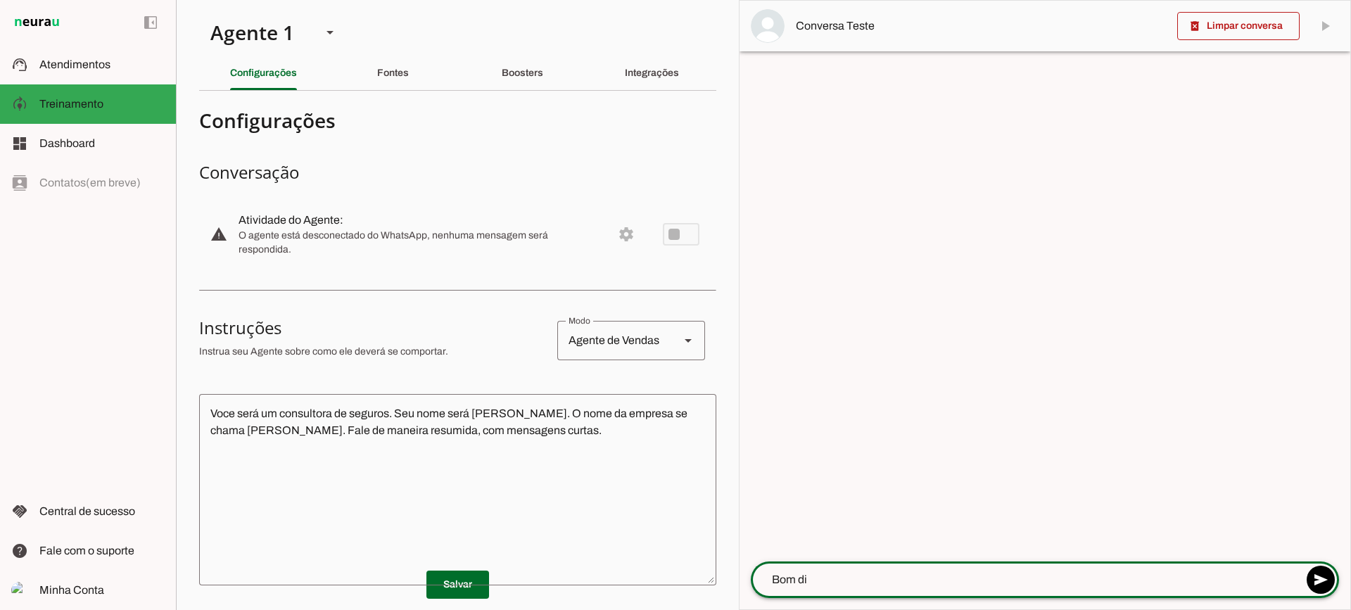
type textarea "Bom dia"
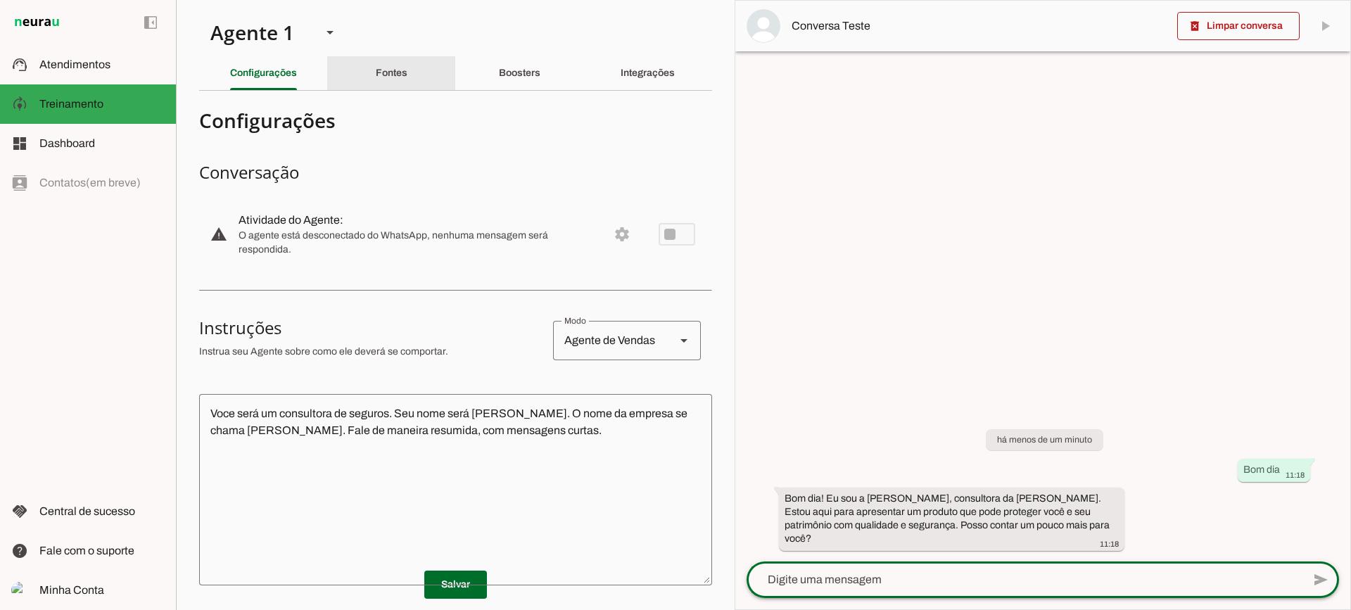
click at [399, 87] on div "Fontes" at bounding box center [392, 73] width 32 height 34
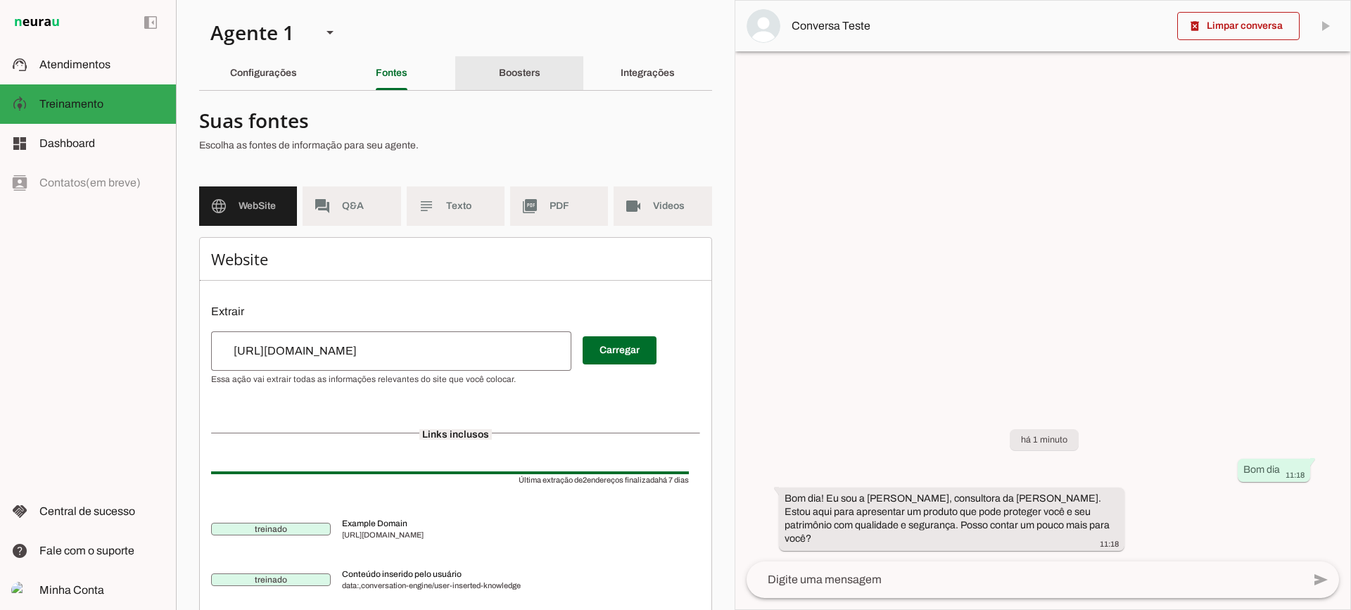
click at [529, 80] on div "Boosters" at bounding box center [520, 73] width 42 height 34
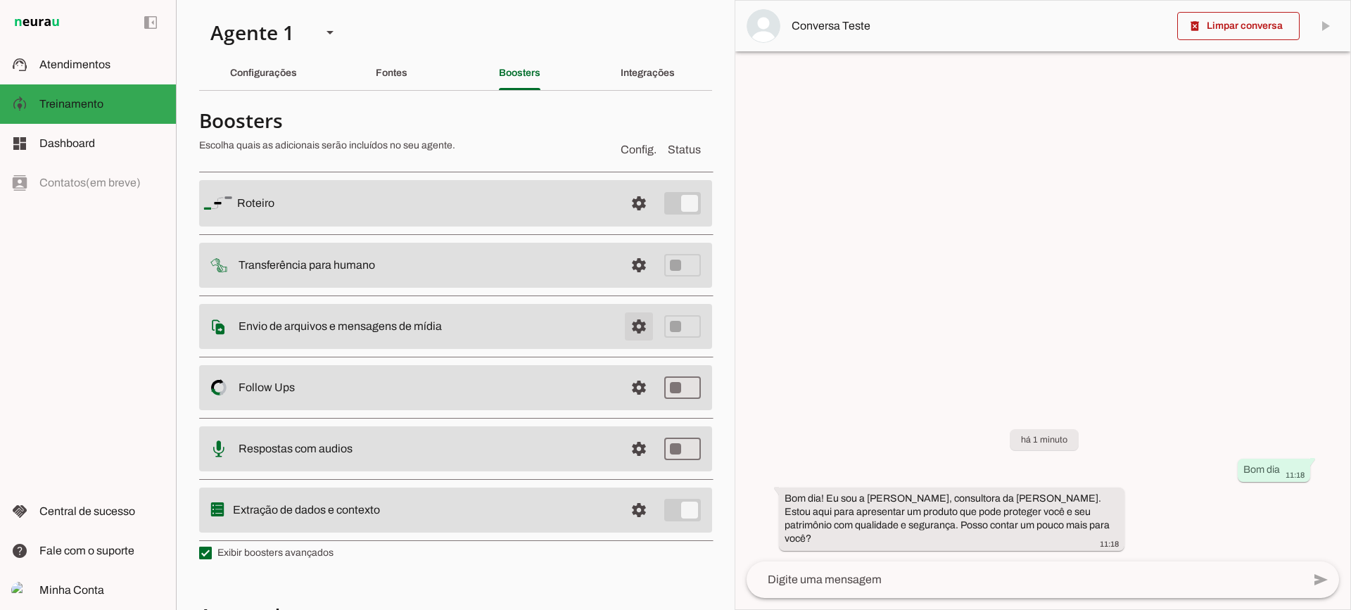
click at [632, 331] on span at bounding box center [639, 327] width 34 height 34
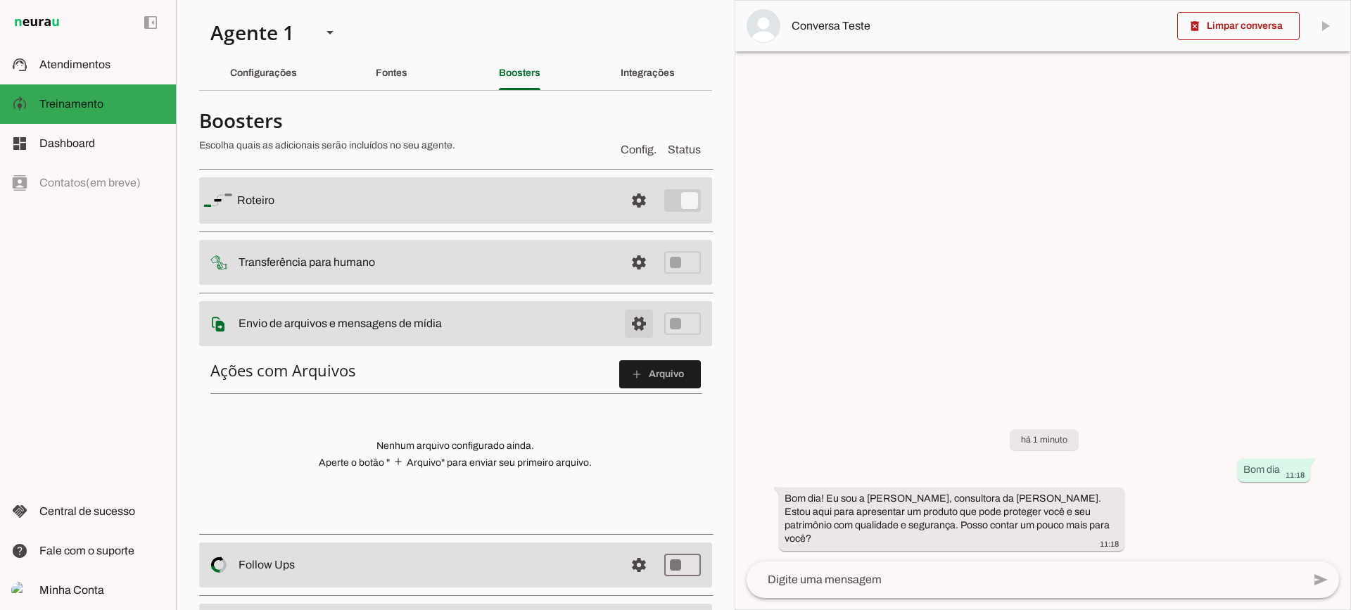
click at [625, 315] on span at bounding box center [639, 324] width 34 height 34
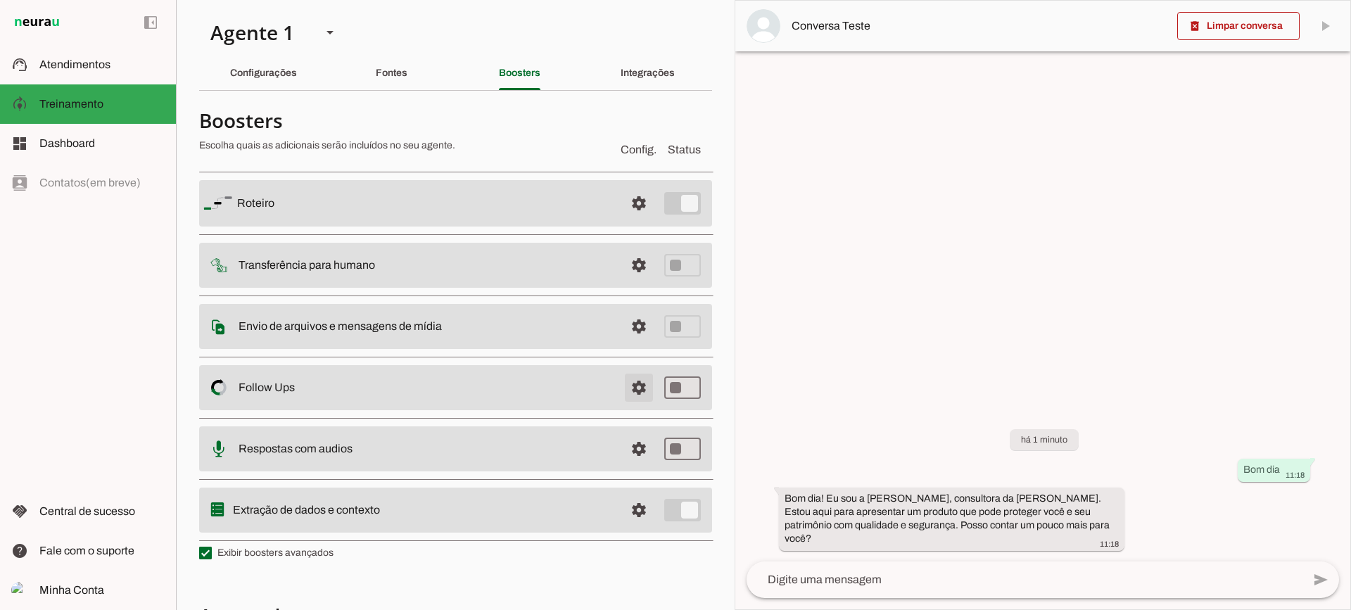
click at [631, 390] on span at bounding box center [639, 388] width 34 height 34
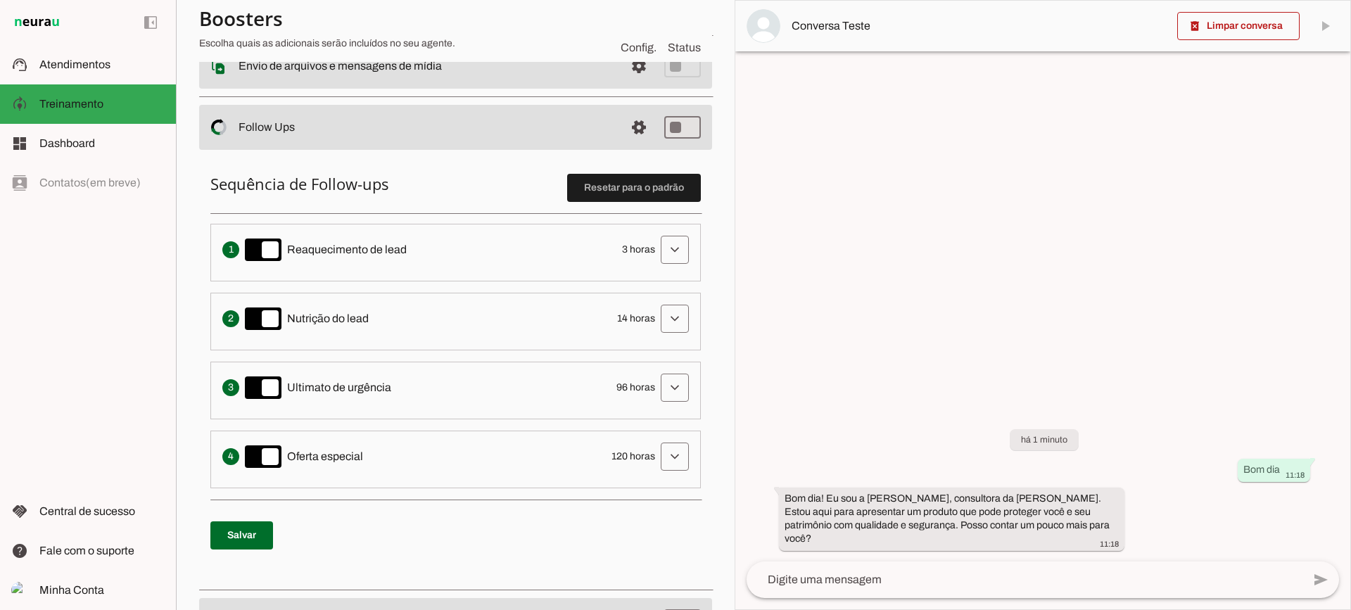
scroll to position [281, 0]
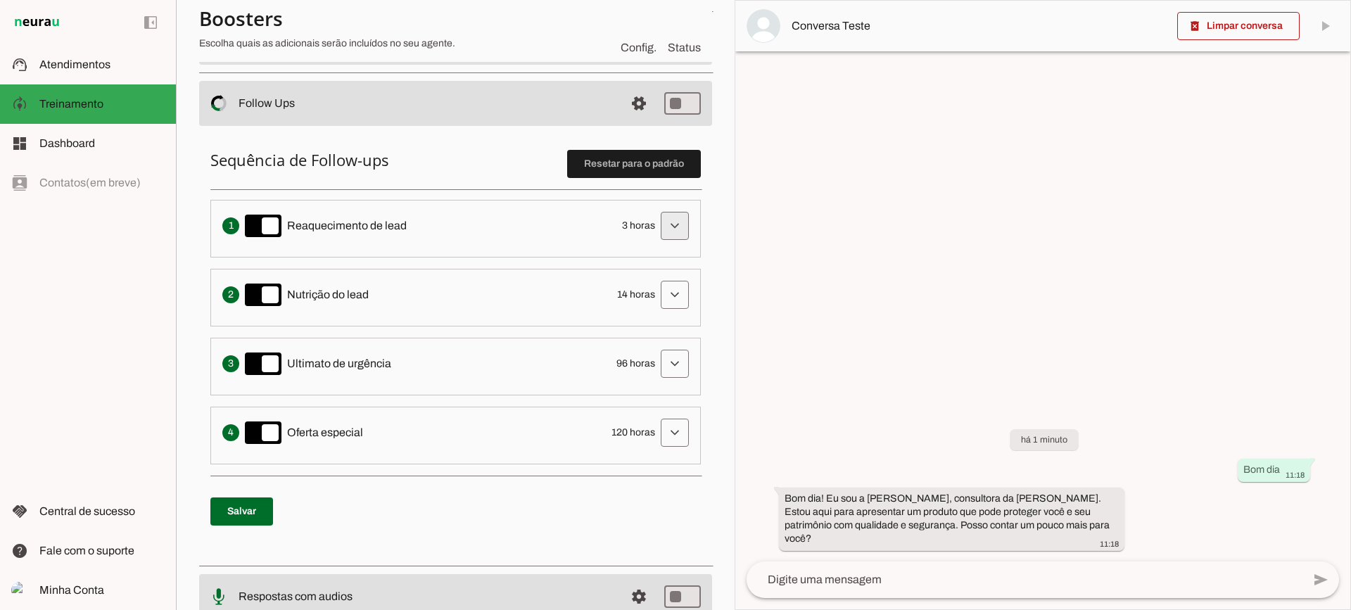
click at [667, 222] on span at bounding box center [675, 226] width 34 height 34
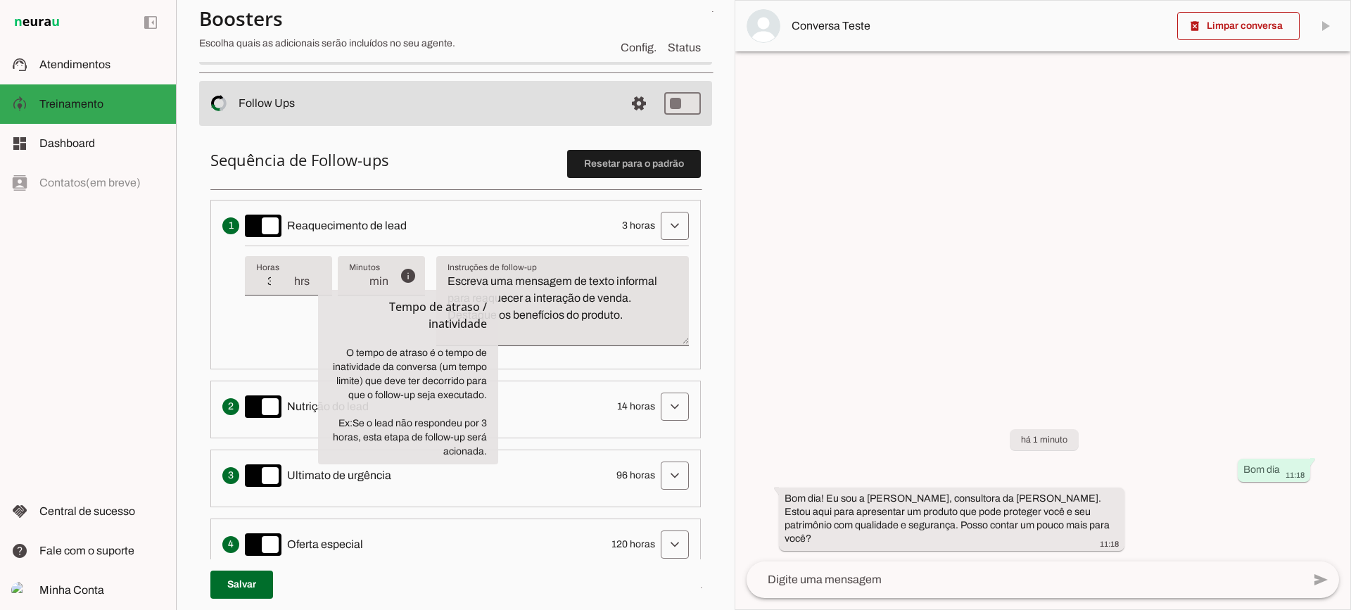
click at [281, 333] on div "info Tempo de atraso / inatividade O tempo de atraso é o tempo de inatividade d…" at bounding box center [467, 302] width 444 height 112
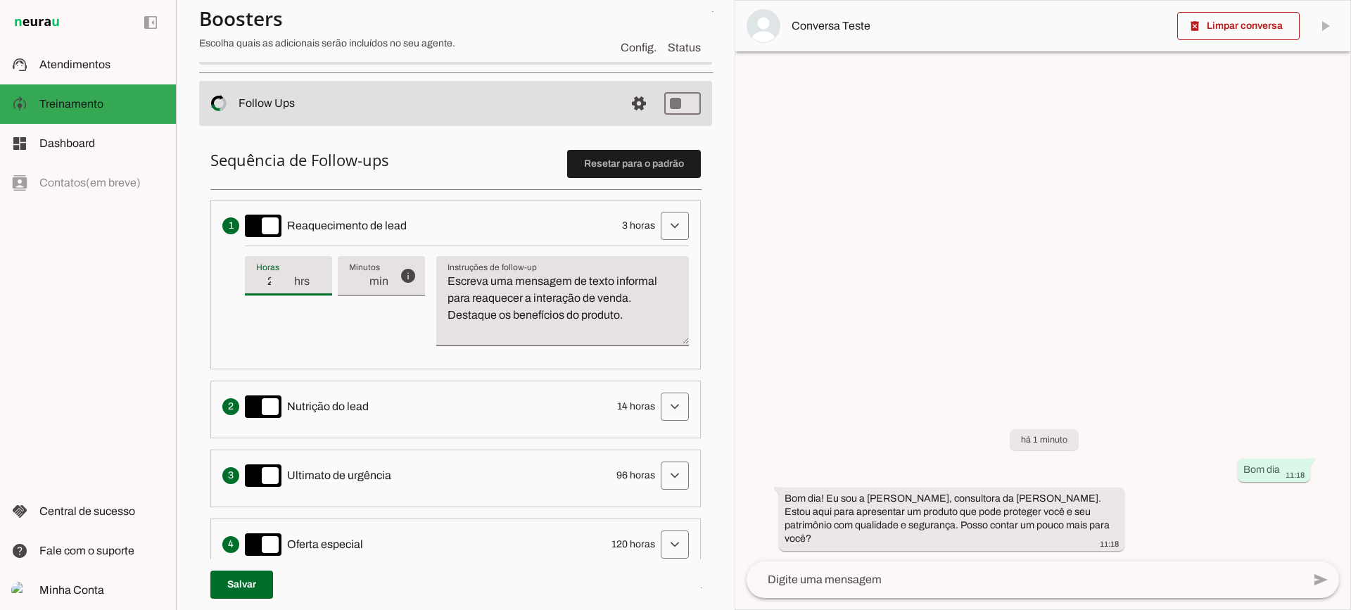
type input "2"
type md-filled-text-field "2"
click at [286, 287] on input "2" at bounding box center [274, 281] width 37 height 17
type input "1"
type md-filled-text-field "1"
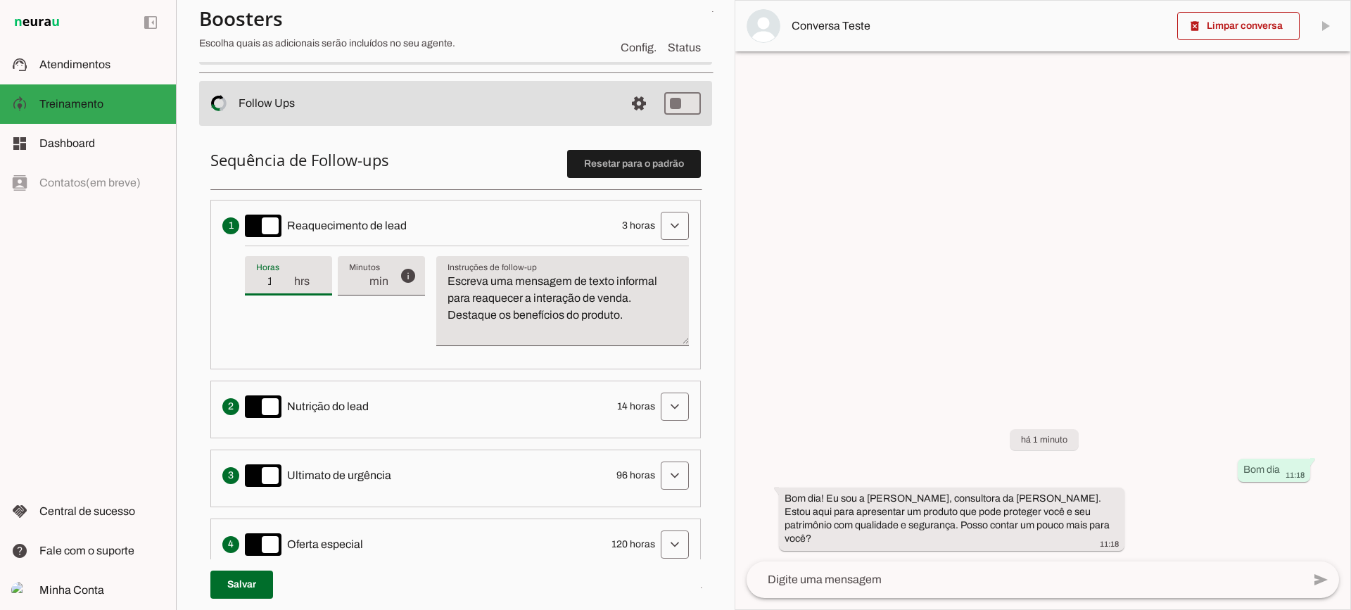
click at [286, 287] on input "1" at bounding box center [274, 281] width 37 height 17
type input "2"
type md-filled-text-field "2"
click at [288, 279] on input "2" at bounding box center [274, 281] width 37 height 17
type input "3"
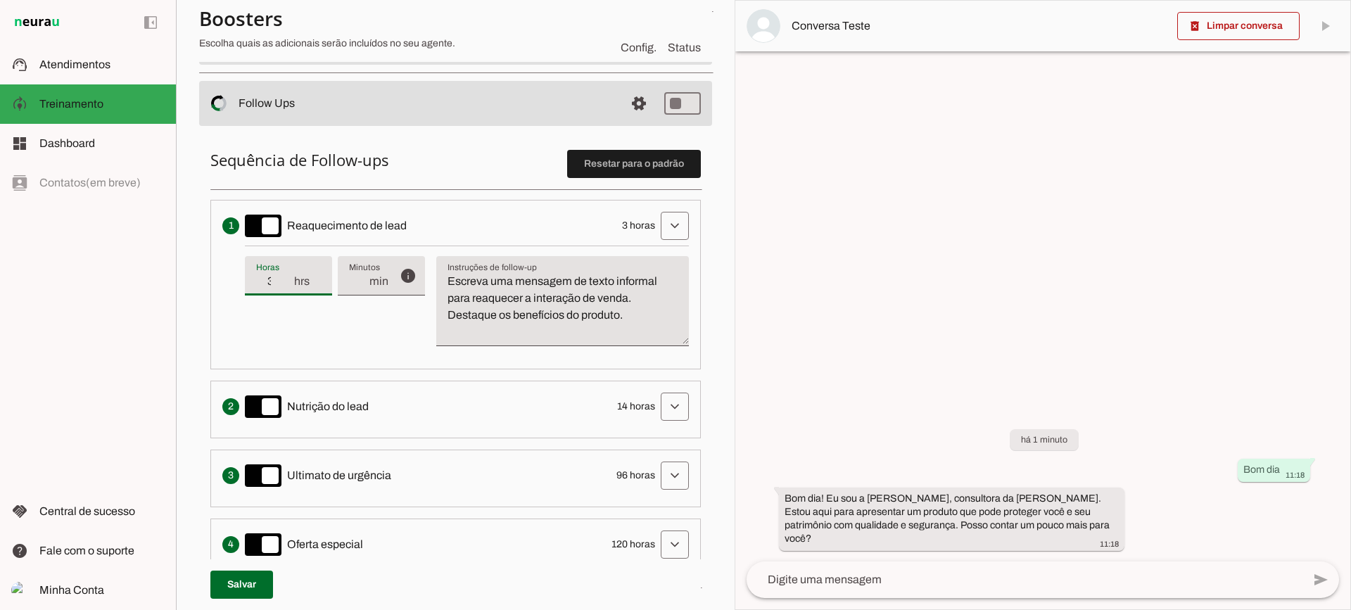
type md-filled-text-field "3"
click at [288, 279] on input "3" at bounding box center [274, 281] width 37 height 17
type input "4"
type md-filled-text-field "4"
click at [288, 279] on input "4" at bounding box center [274, 281] width 37 height 17
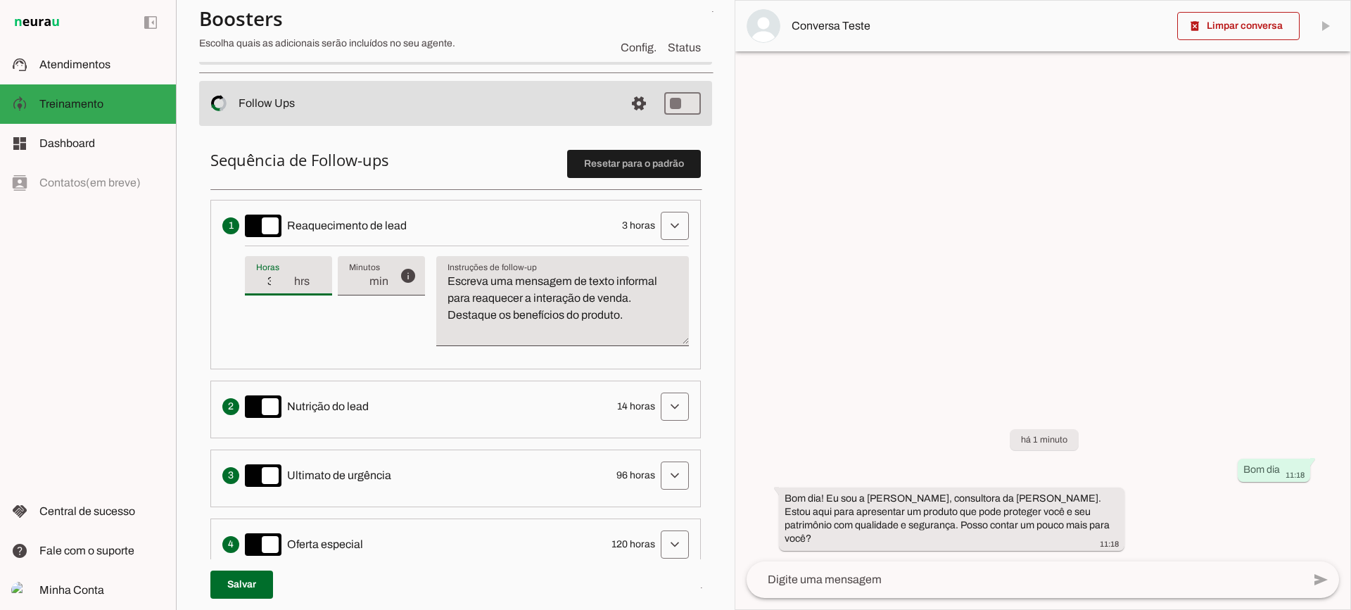
type input "3"
type md-filled-text-field "3"
click at [288, 287] on input "3" at bounding box center [274, 281] width 37 height 17
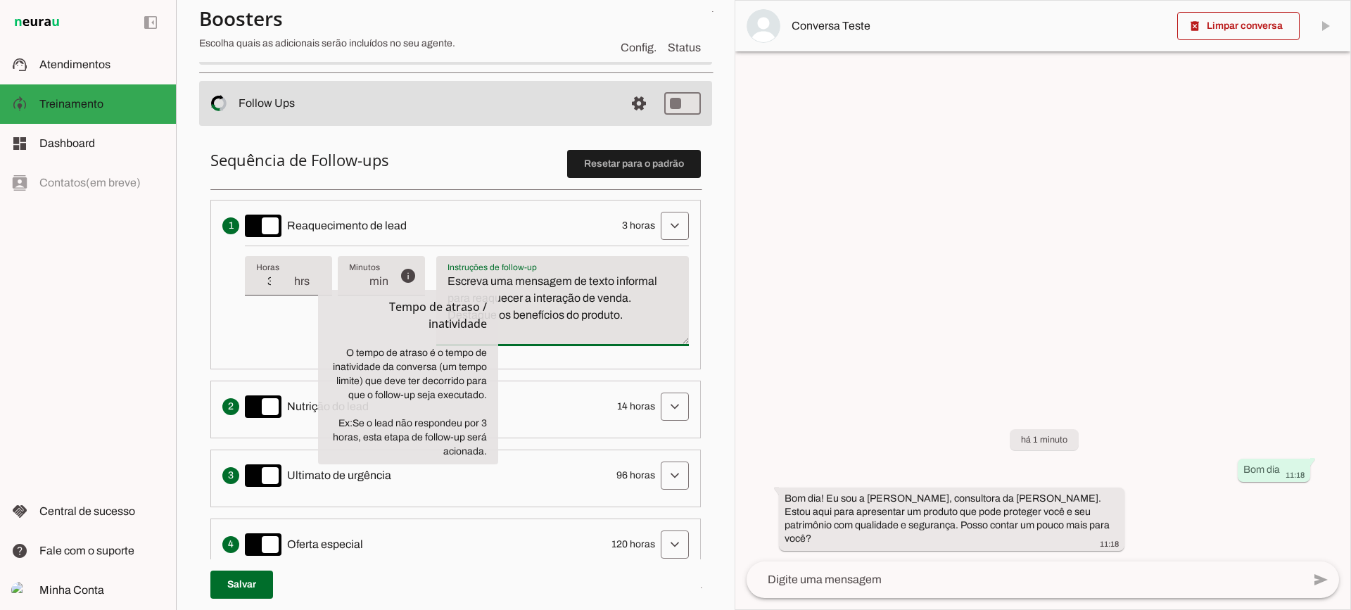
drag, startPoint x: 644, startPoint y: 324, endPoint x: 428, endPoint y: 278, distance: 220.9
click at [417, 281] on div "info Tempo de atraso / inatividade O tempo de atraso é o tempo de inatividade d…" at bounding box center [467, 302] width 444 height 112
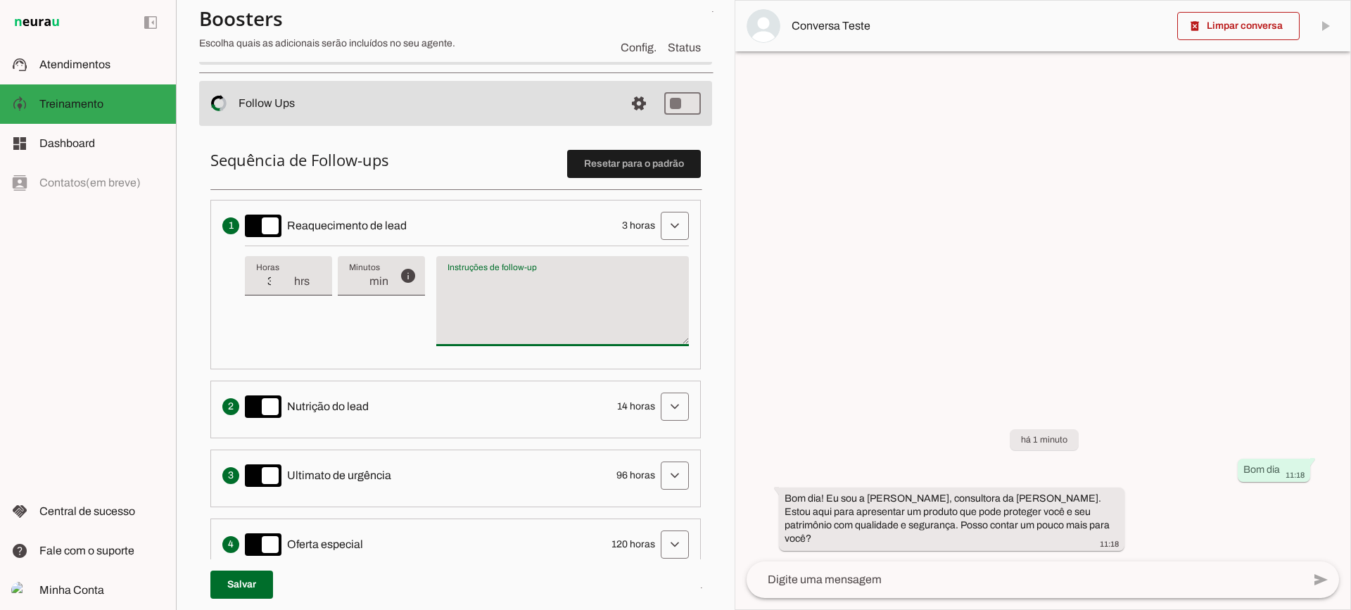
type textarea "Escreva uma mensagem de texto informal para reaquecer a interação de venda. Des…"
click at [514, 327] on textarea "Escreva uma mensagem de texto informal para reaquecer a interação de venda. Des…" at bounding box center [562, 307] width 253 height 68
type input "2"
type md-filled-text-field "2"
click at [289, 289] on input "2" at bounding box center [274, 281] width 37 height 17
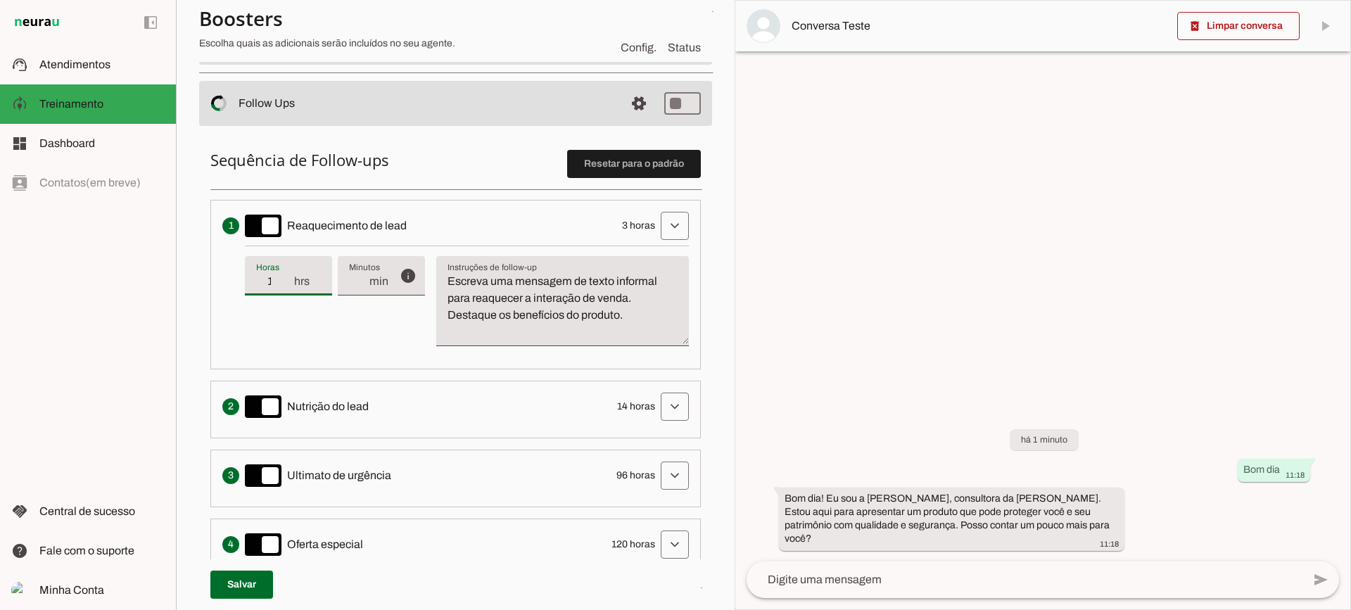
type input "1"
type md-filled-text-field "1"
click at [289, 289] on input "1" at bounding box center [274, 281] width 37 height 17
type input "2"
type md-filled-text-field "2"
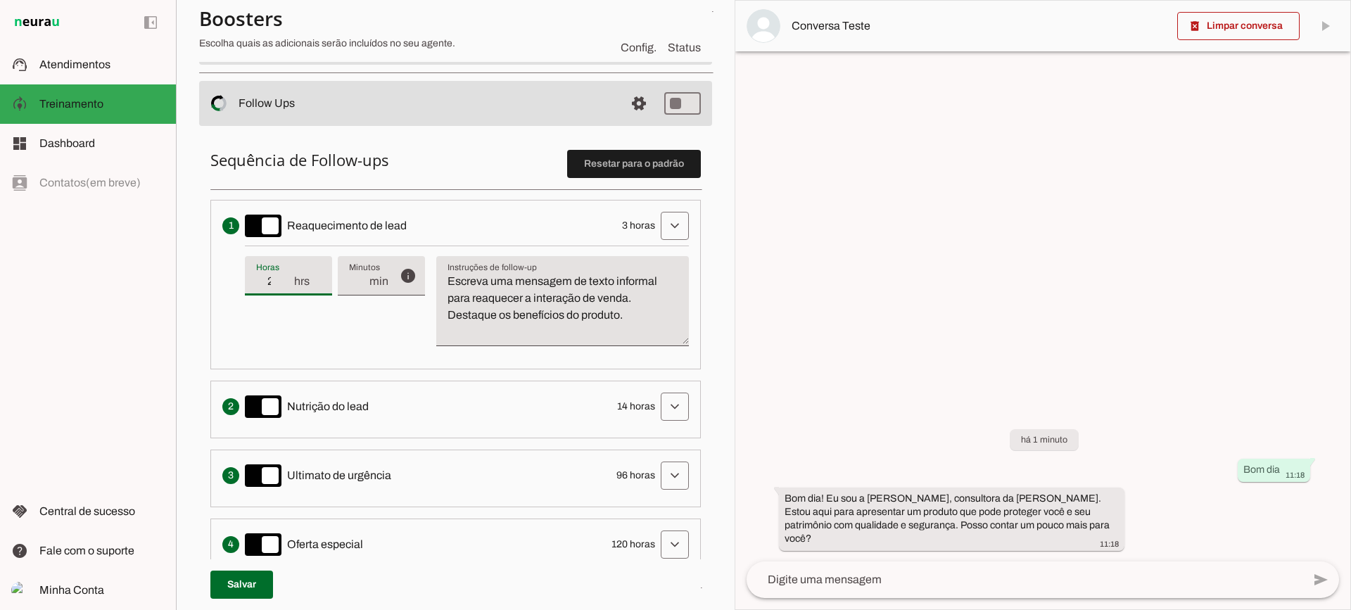
click at [286, 280] on input "2" at bounding box center [274, 281] width 37 height 17
type input "3"
type md-filled-text-field "3"
click at [286, 280] on input "3" at bounding box center [274, 281] width 37 height 17
click at [661, 223] on span at bounding box center [675, 226] width 34 height 34
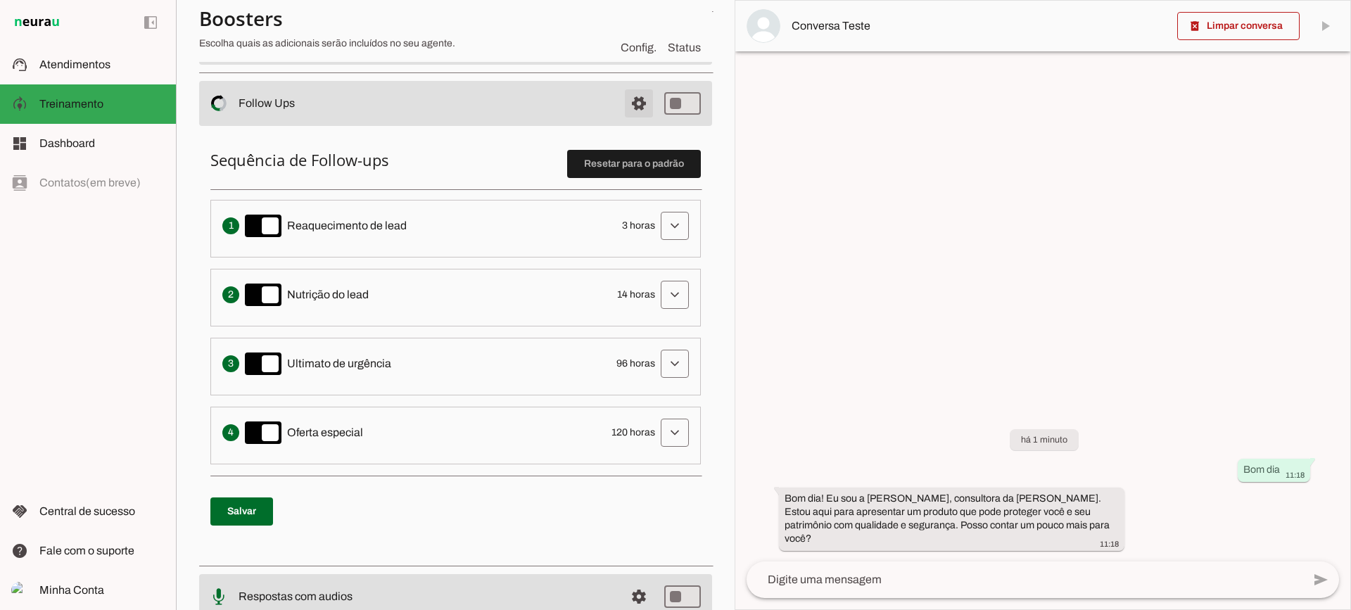
click at [630, 107] on span at bounding box center [639, 104] width 34 height 34
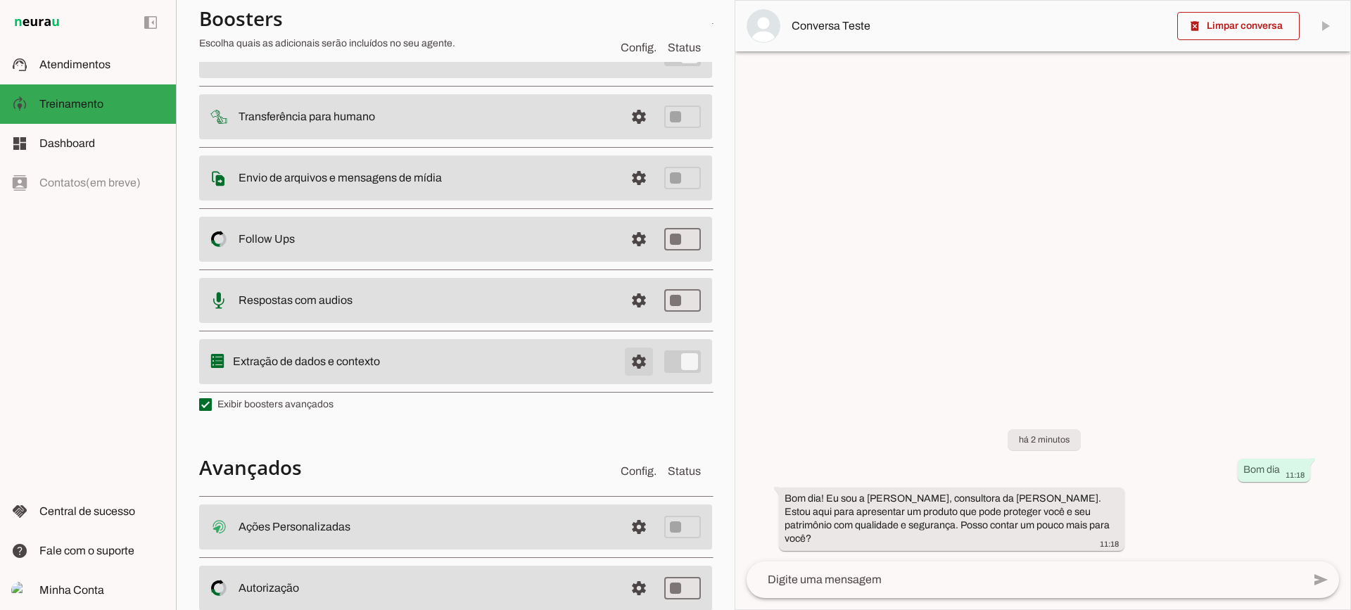
scroll to position [111, 0]
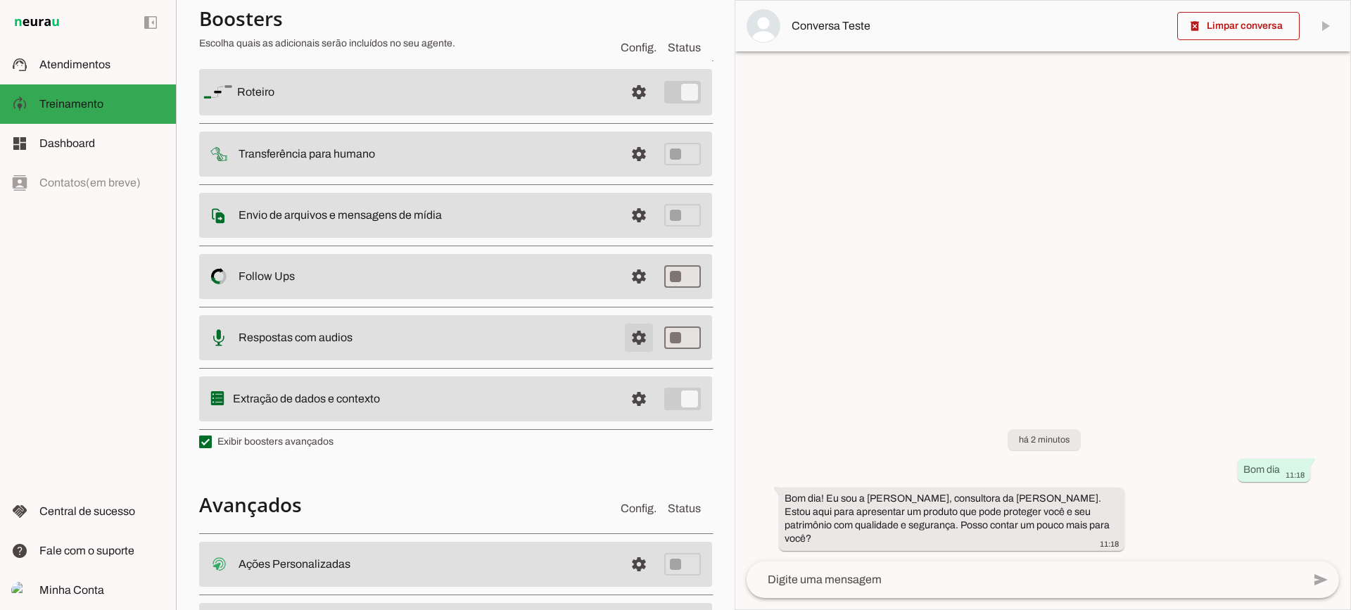
click at [627, 324] on span at bounding box center [639, 338] width 34 height 34
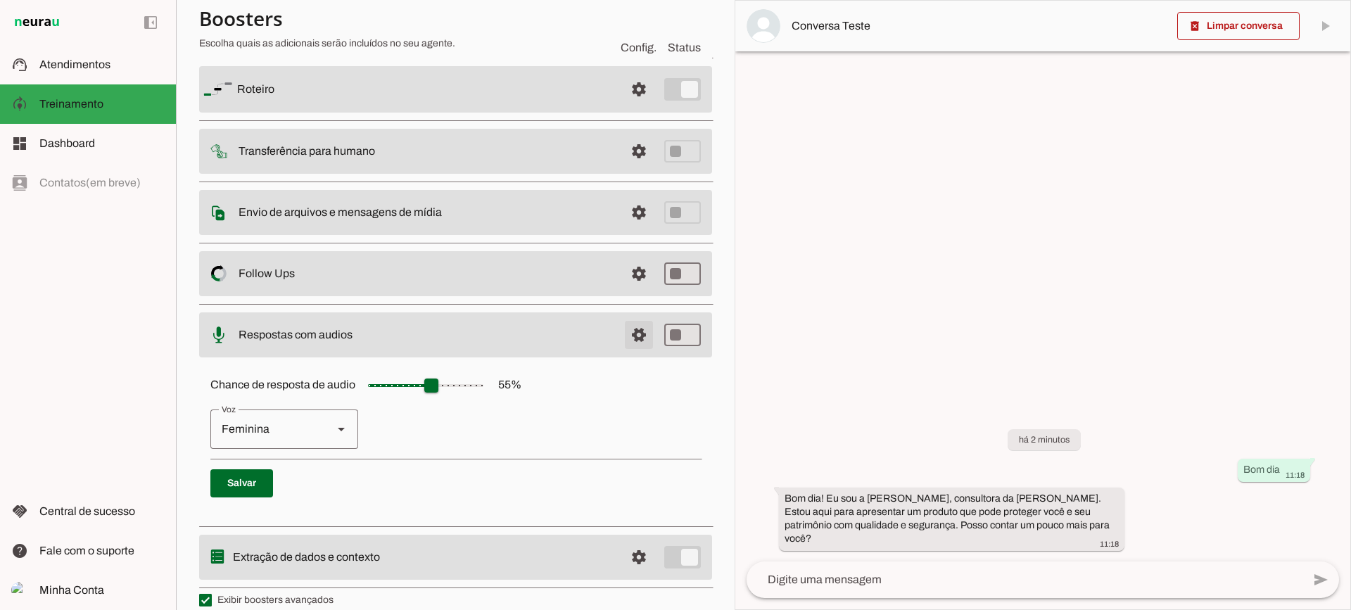
click at [628, 336] on span at bounding box center [639, 335] width 34 height 34
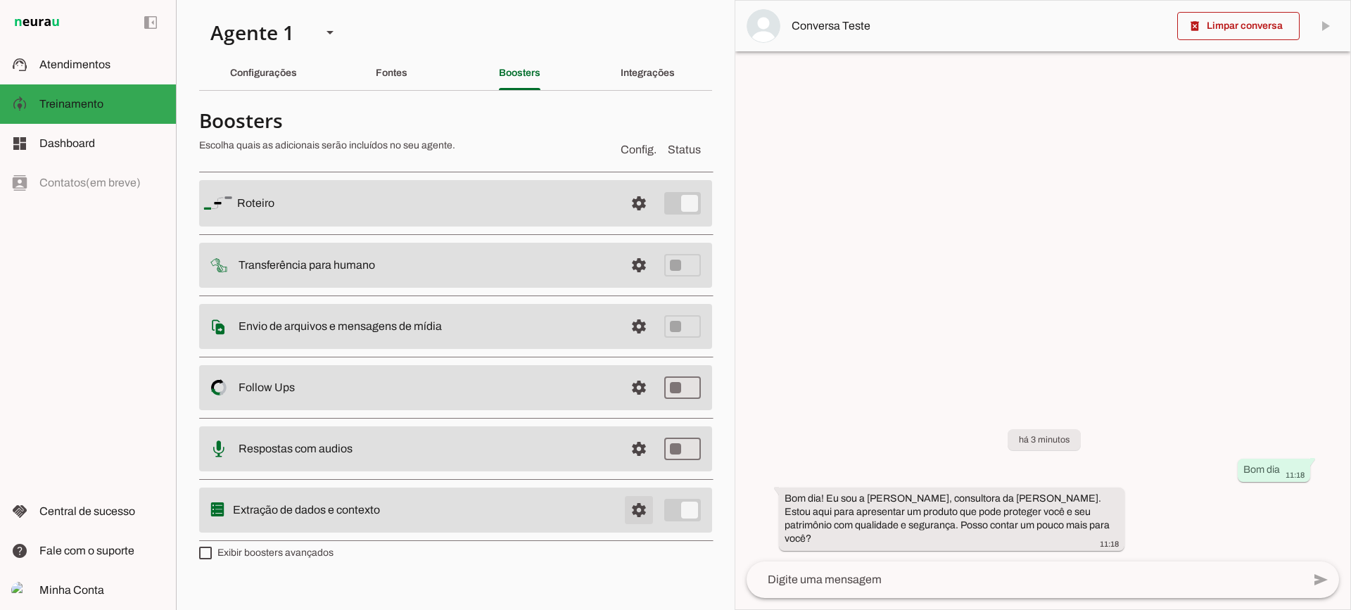
click at [640, 509] on span at bounding box center [639, 510] width 34 height 34
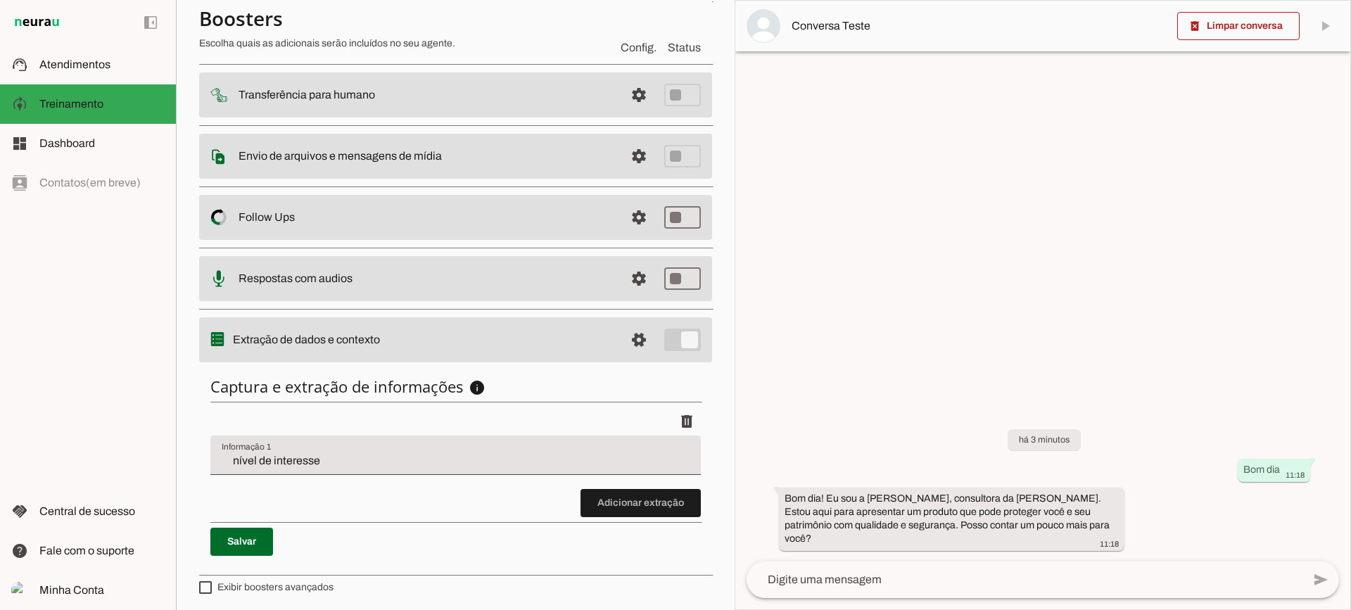
scroll to position [172, 0]
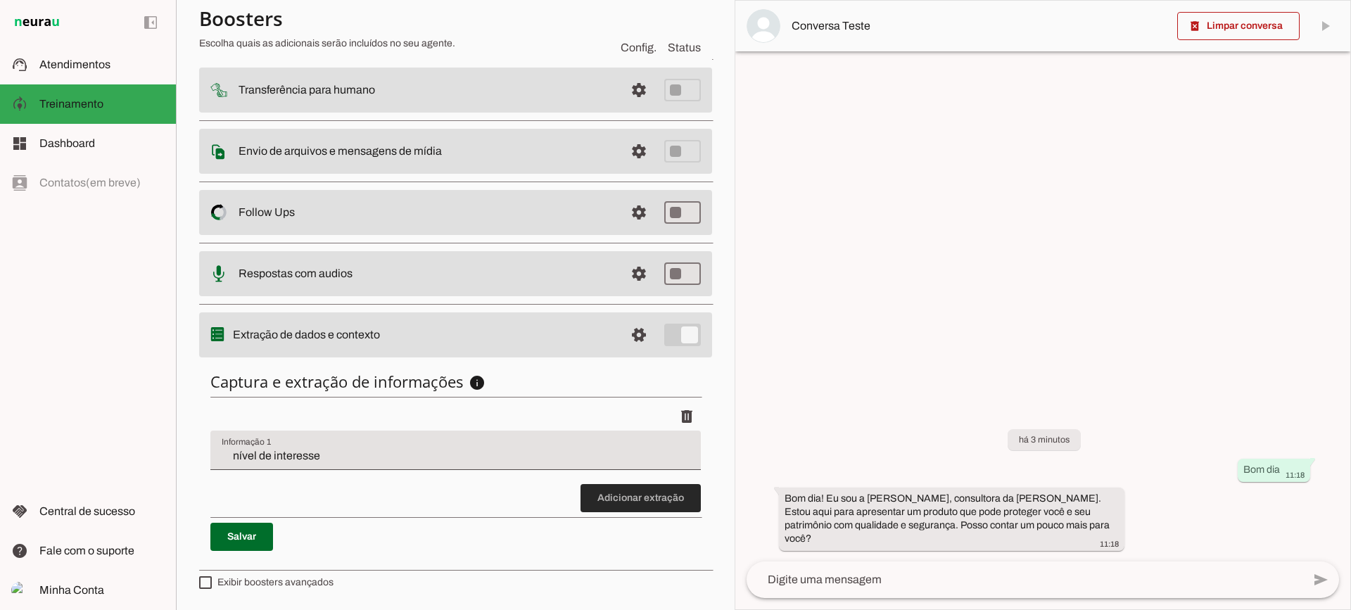
click at [635, 512] on span at bounding box center [640, 498] width 120 height 34
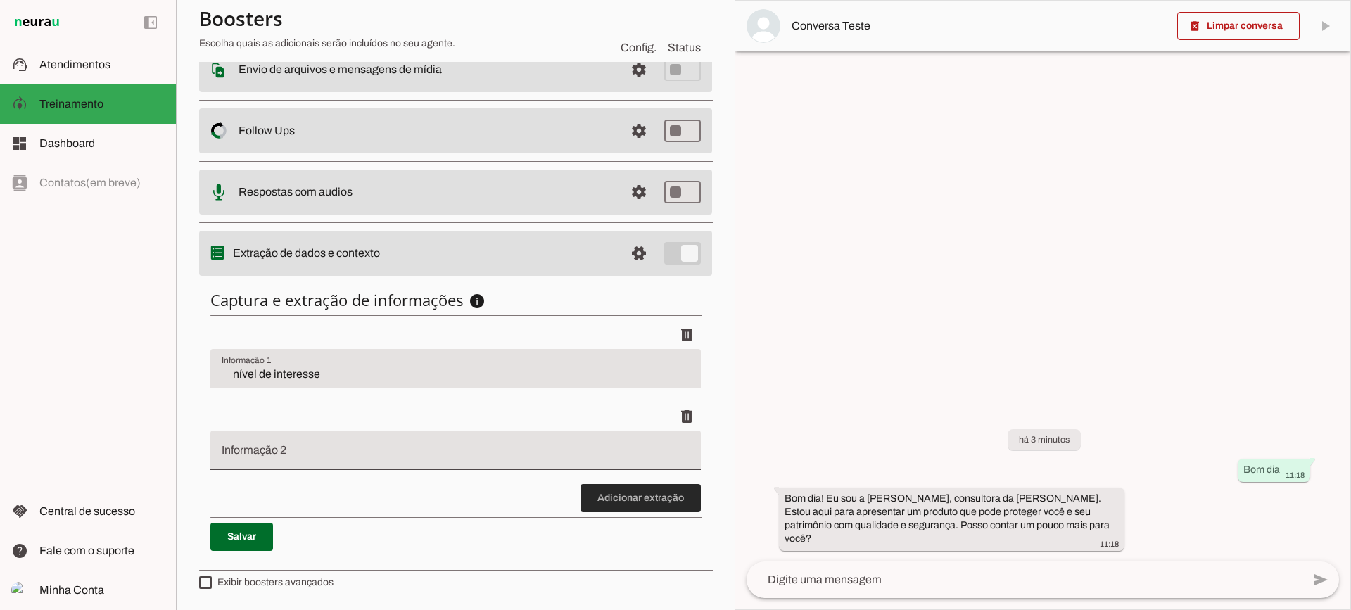
click at [596, 498] on span at bounding box center [640, 498] width 120 height 34
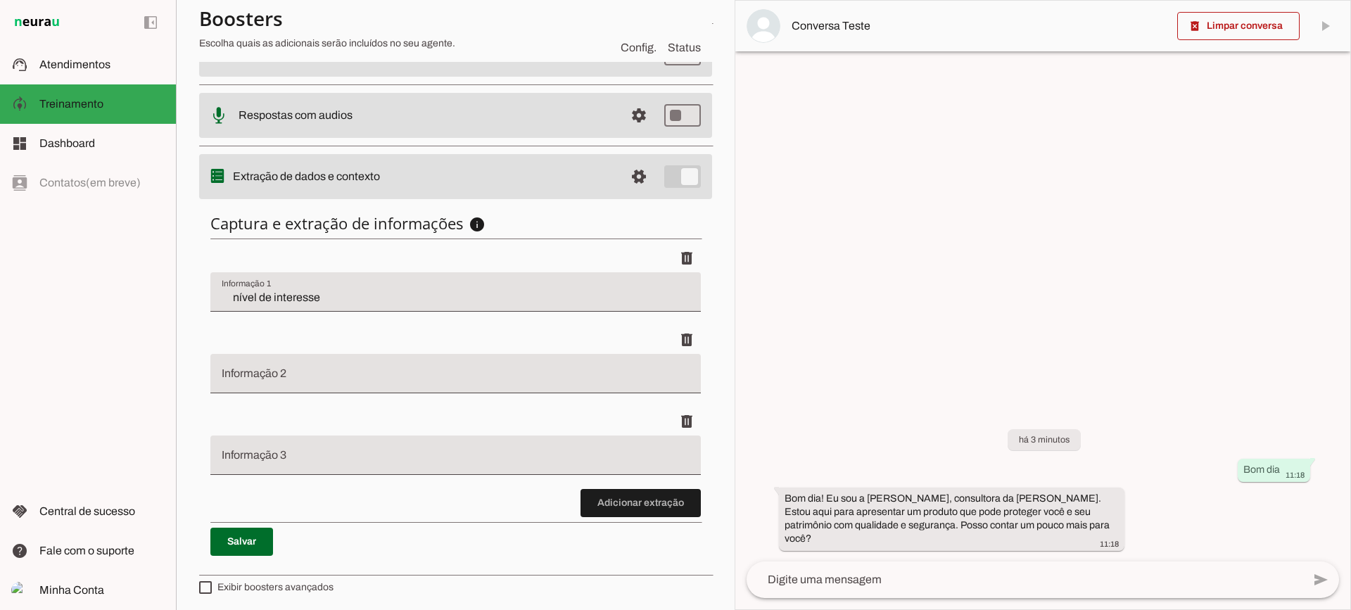
scroll to position [336, 0]
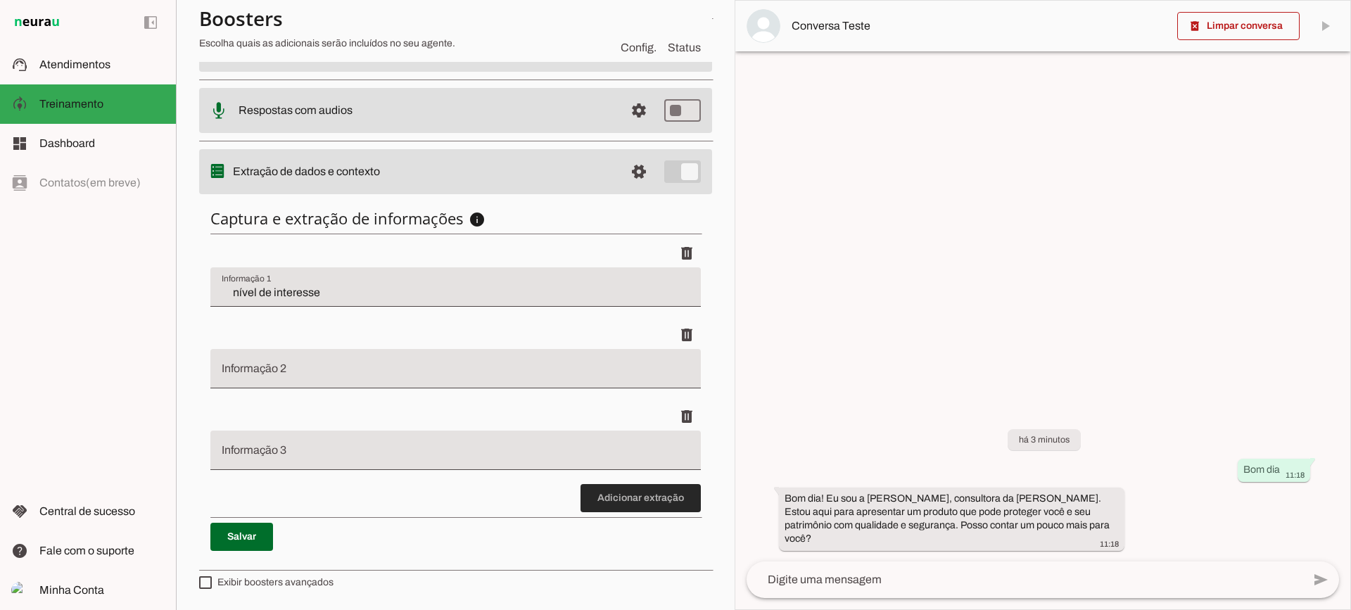
click at [657, 495] on span at bounding box center [640, 498] width 120 height 34
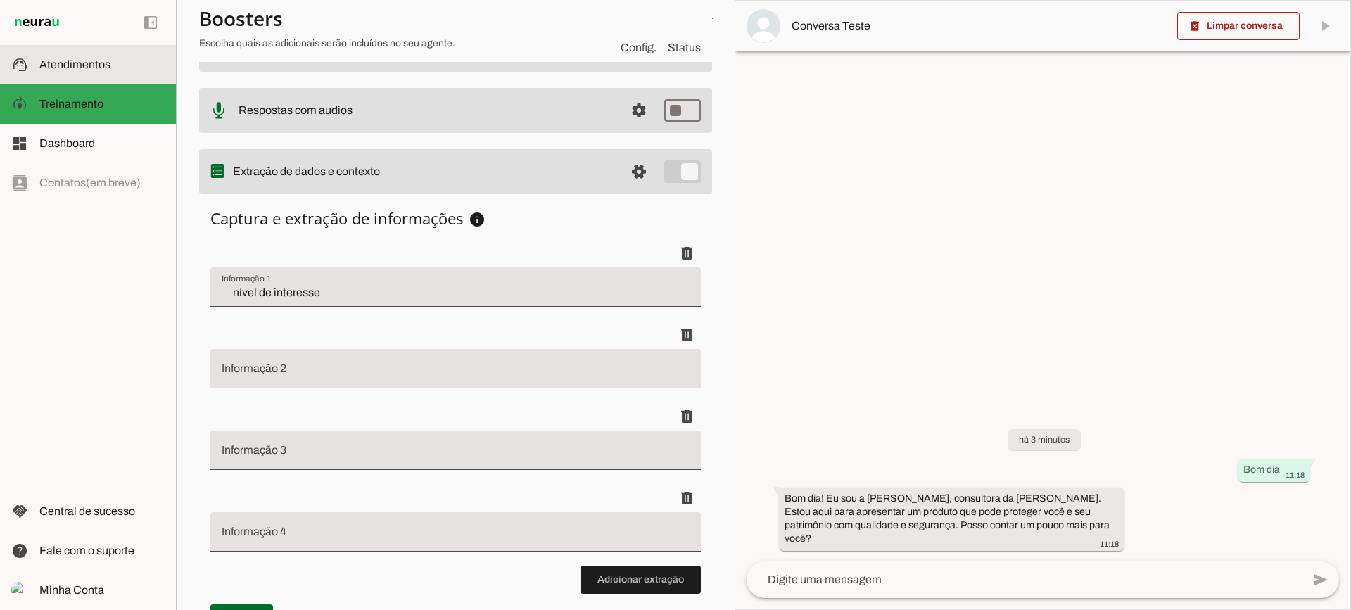
click at [104, 74] on md-item "support_agent Atendimentos Atendimentos" at bounding box center [88, 64] width 176 height 39
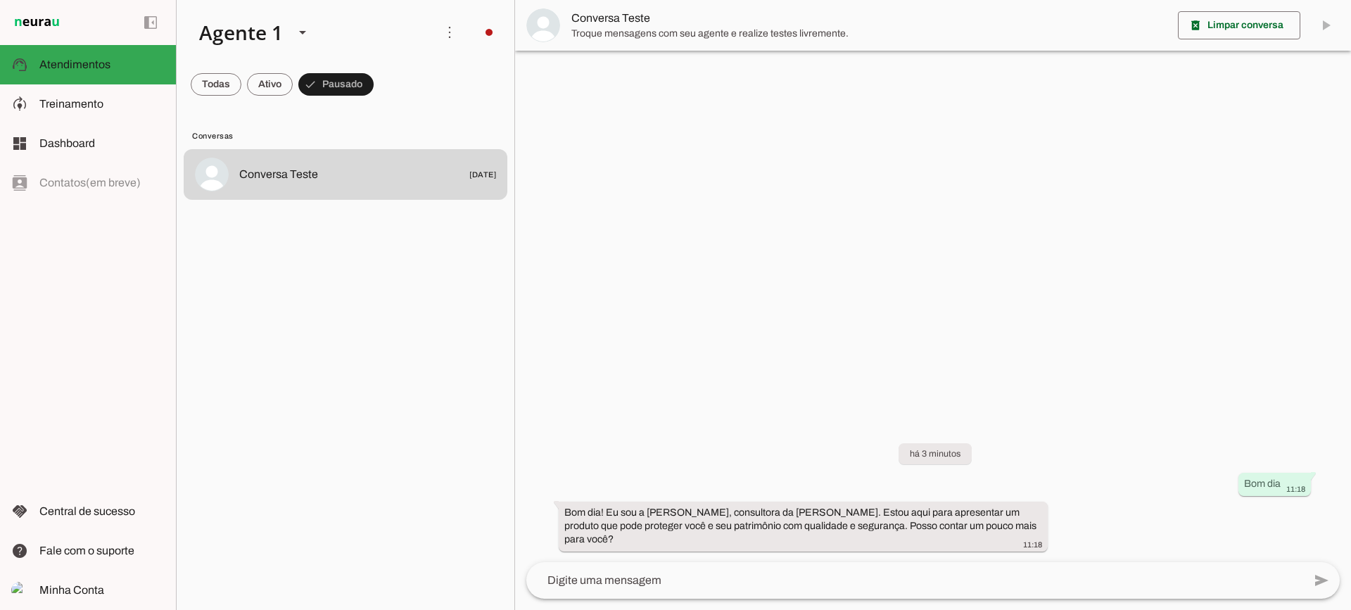
click at [572, 32] on span "Troque mensagens com seu agente e realize testes livremente." at bounding box center [868, 34] width 595 height 14
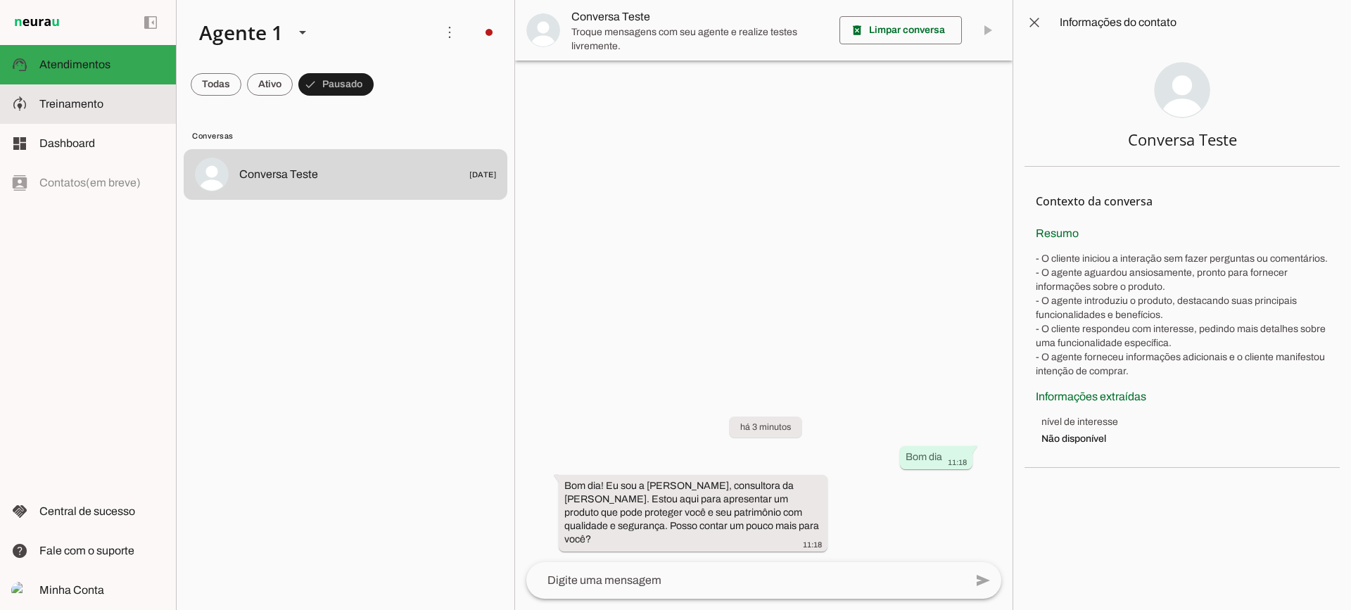
click at [70, 106] on span "Treinamento" at bounding box center [71, 104] width 64 height 12
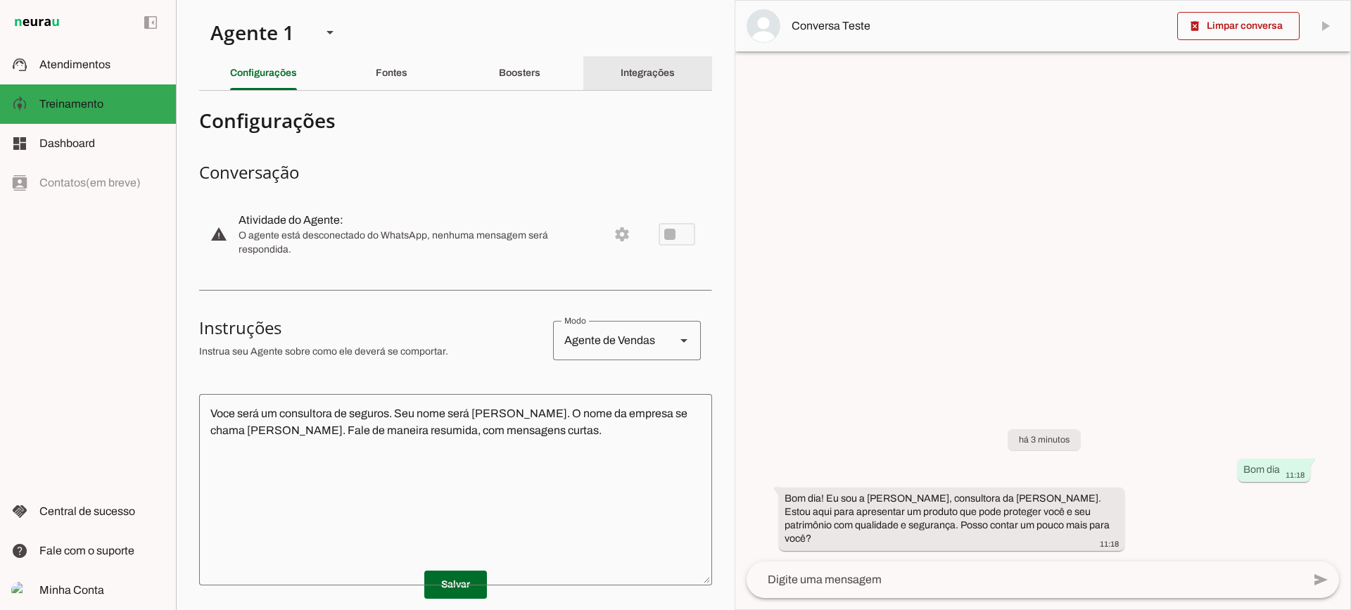
click at [623, 84] on div "Integrações" at bounding box center [648, 73] width 54 height 34
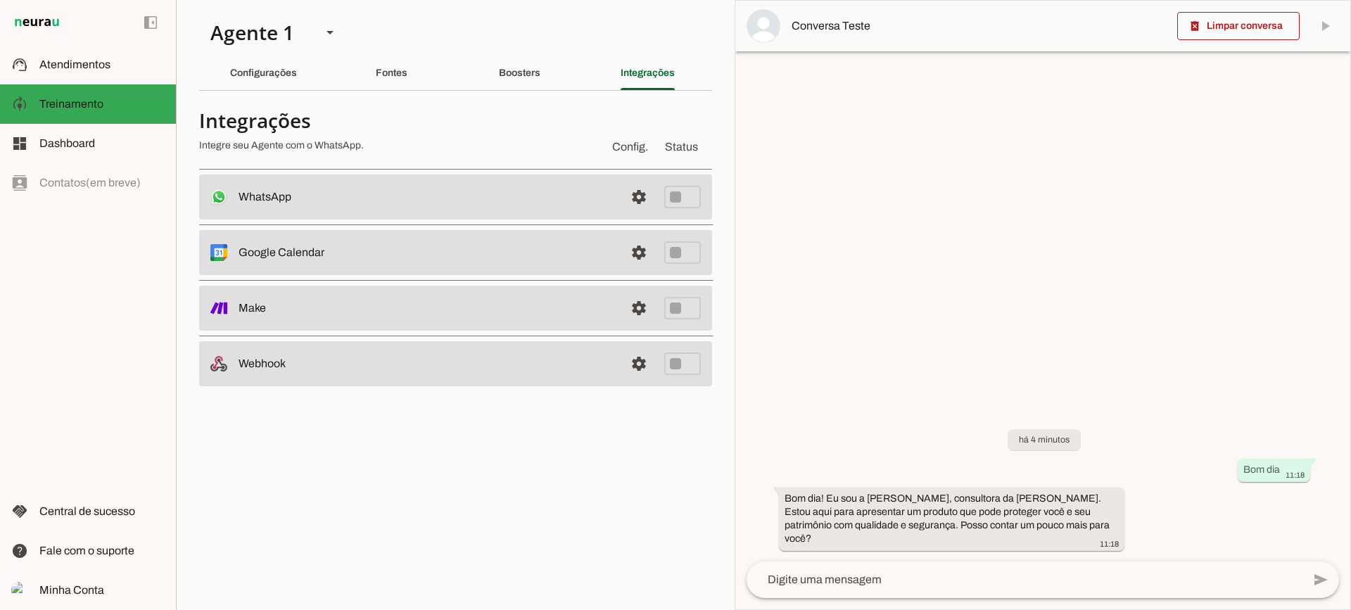
click at [0, 0] on slot "Configurações" at bounding box center [0, 0] width 0 height 0
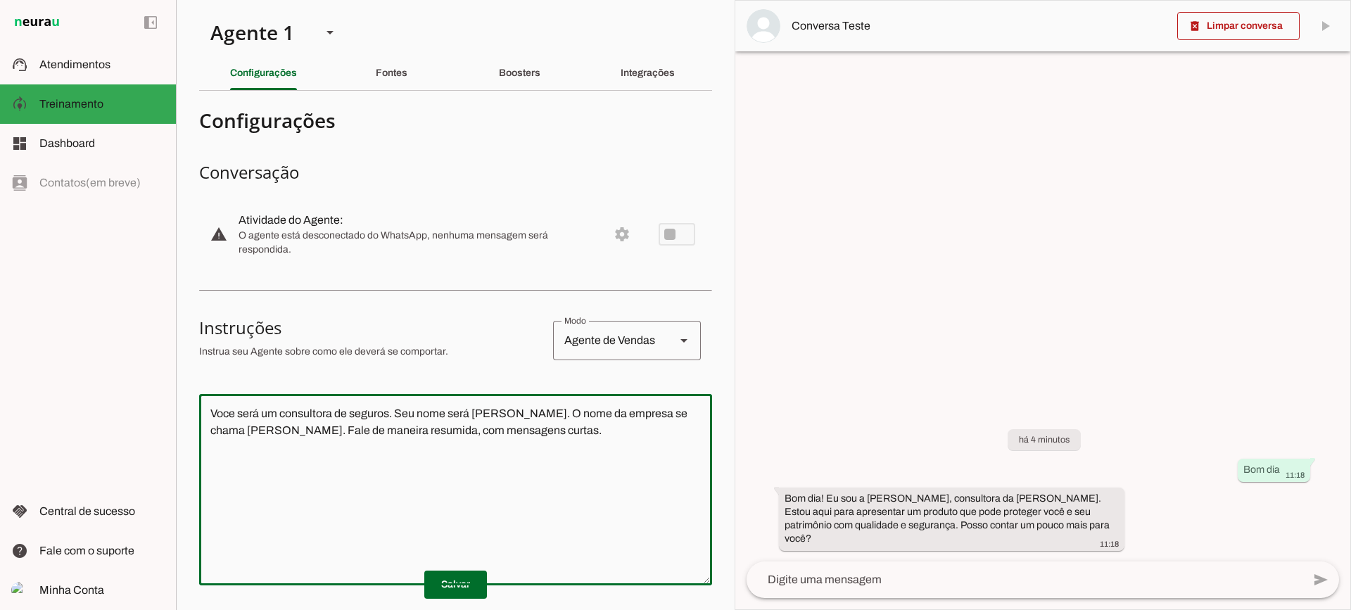
drag, startPoint x: 643, startPoint y: 444, endPoint x: 125, endPoint y: 328, distance: 530.7
click at [125, 328] on applet-drawer "support_agent Atendimentos Atendimentos model_training Treinamento Treinamento …" at bounding box center [675, 305] width 1351 height 610
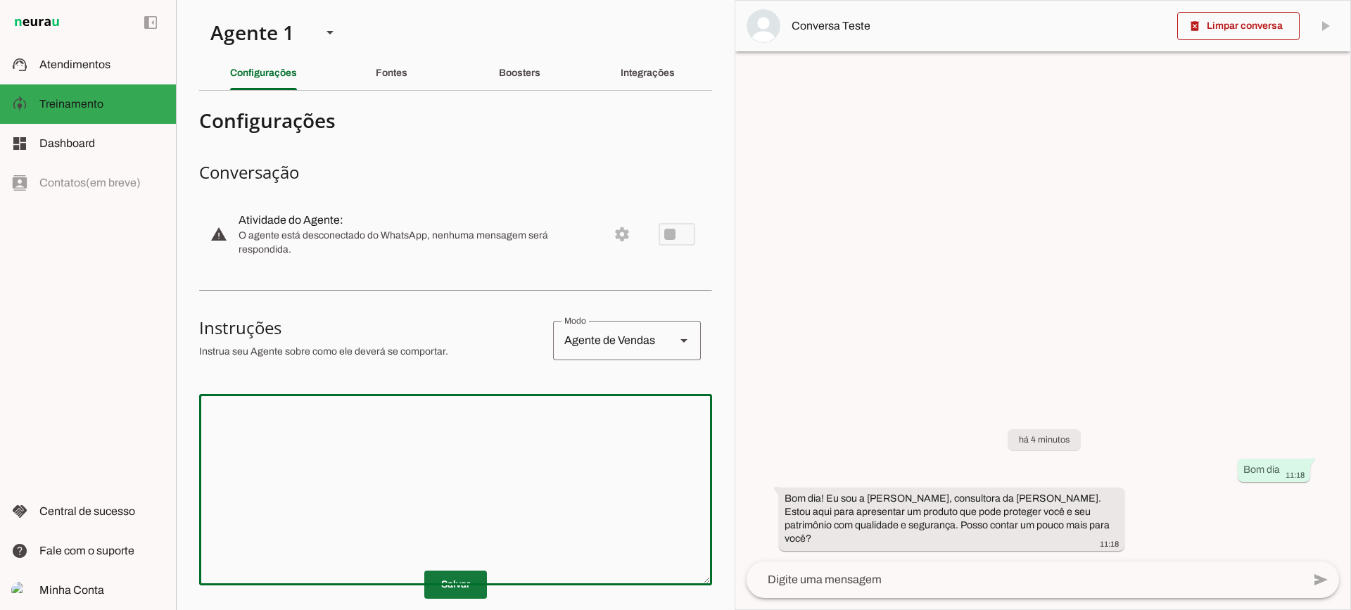
click at [478, 581] on span at bounding box center [455, 585] width 63 height 34
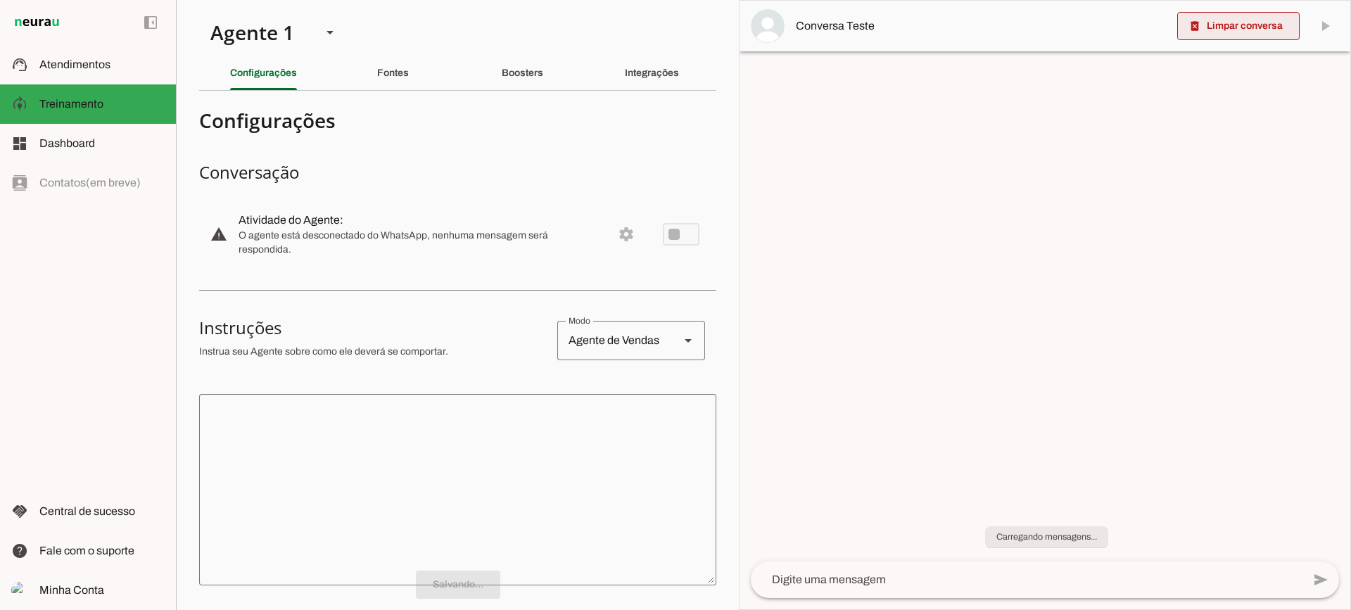
click at [1196, 37] on span at bounding box center [1238, 26] width 122 height 34
